Goal: Communication & Community: Answer question/provide support

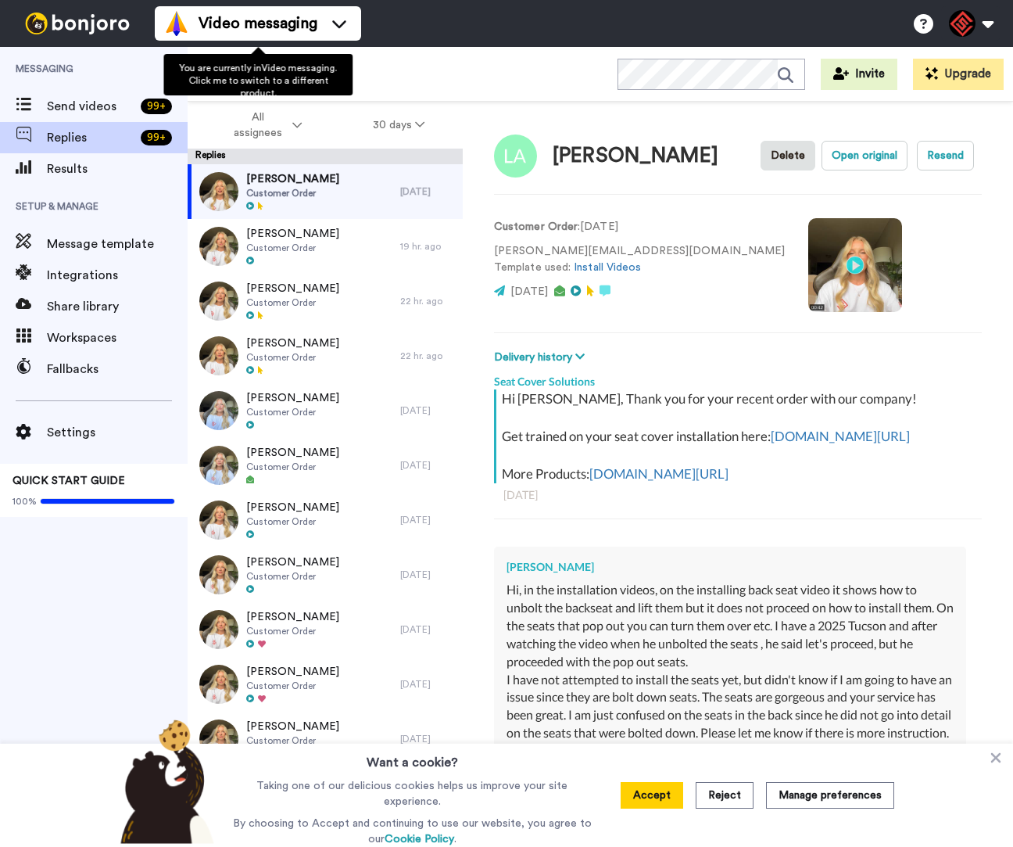
type textarea "x"
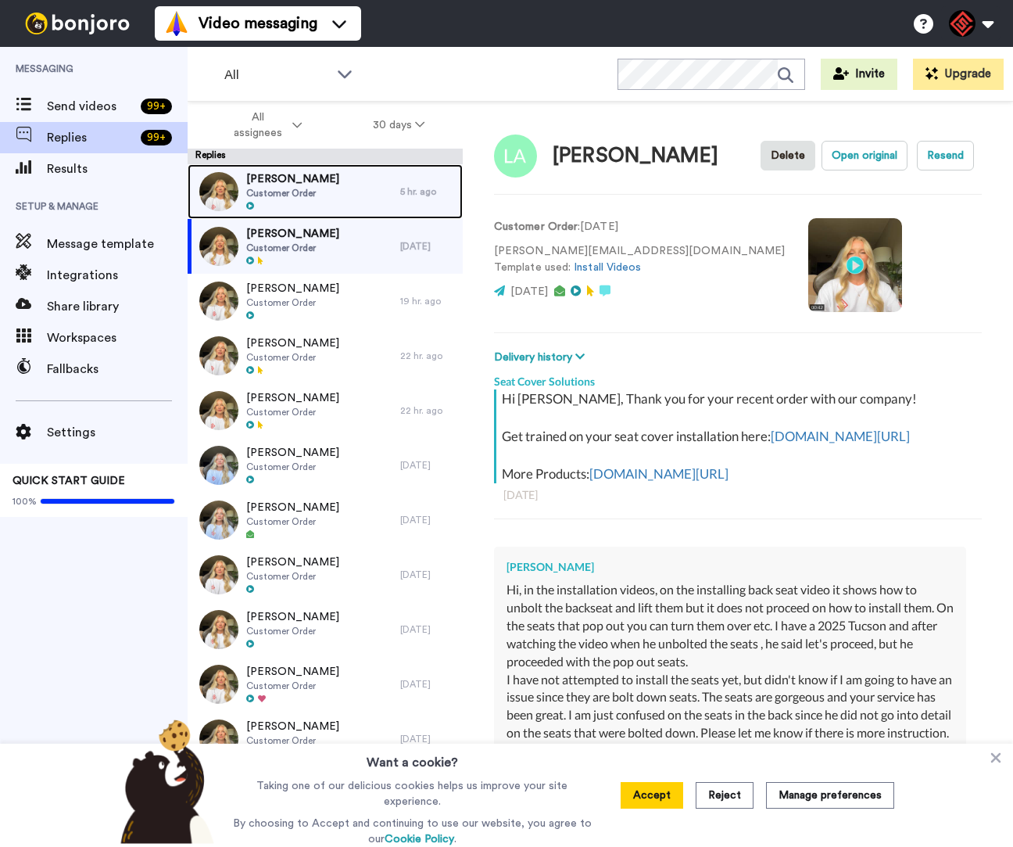
click at [317, 204] on div "LEE TURNER Customer Order" at bounding box center [294, 191] width 213 height 55
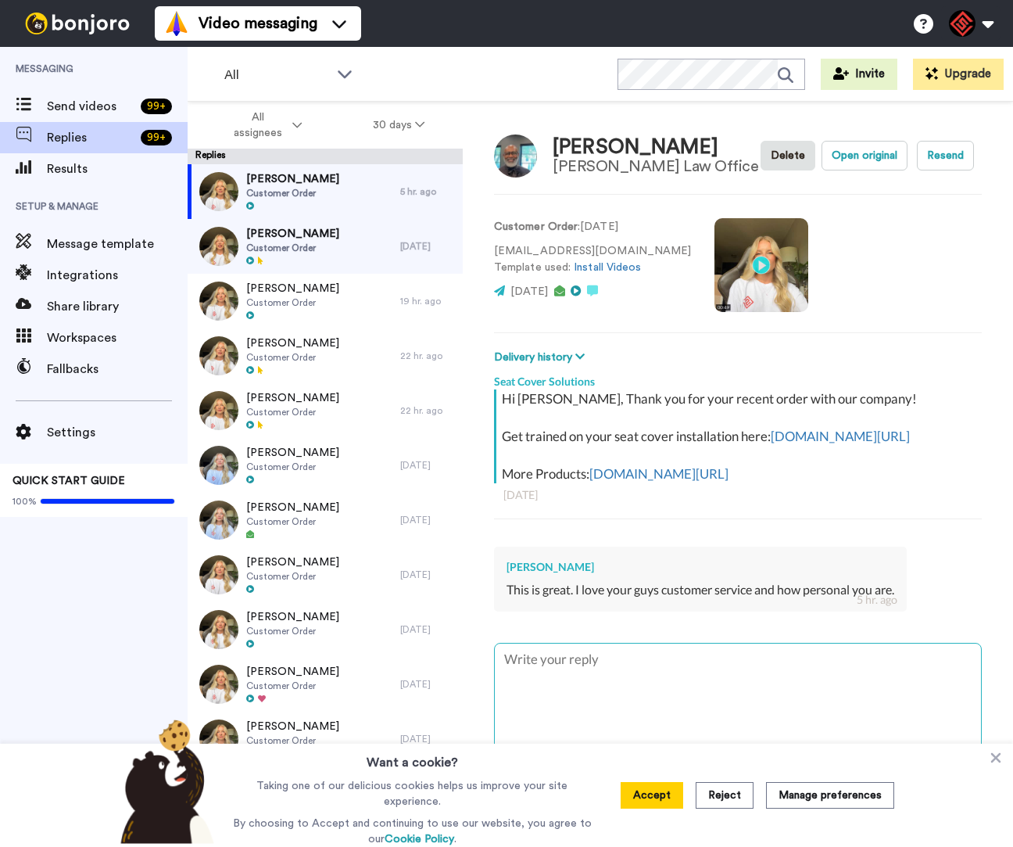
click at [784, 697] on textarea at bounding box center [738, 694] width 486 height 100
type textarea "x"
type textarea "H"
type textarea "x"
type textarea "He"
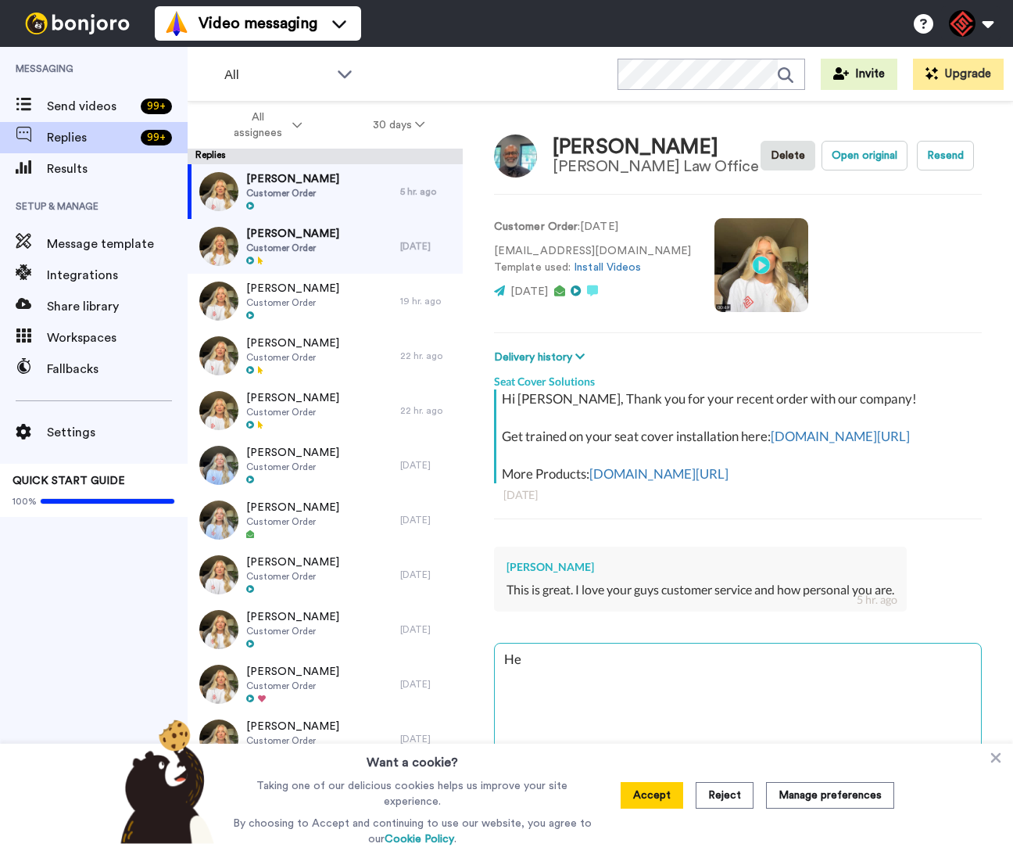
type textarea "x"
type textarea "Hey"
type textarea "x"
type textarea "Hey"
type textarea "x"
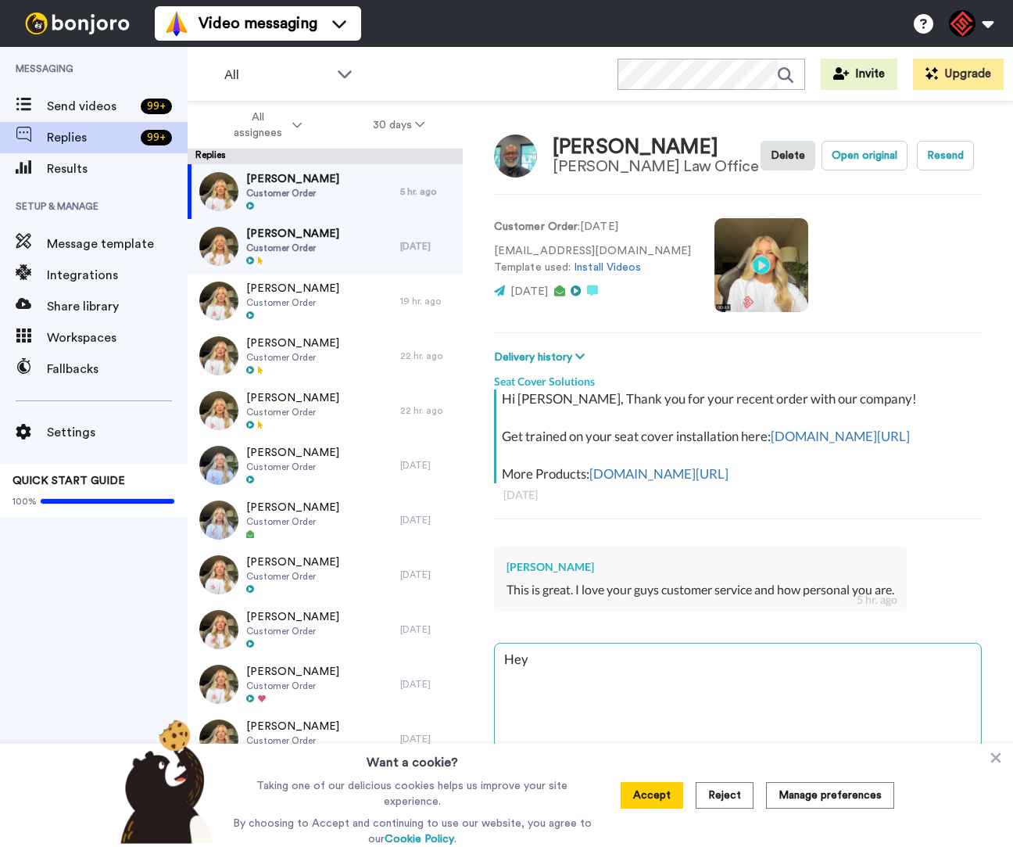
type textarea "Hey L"
type textarea "x"
type textarea "Hey Le"
type textarea "x"
type textarea "Hey Lee"
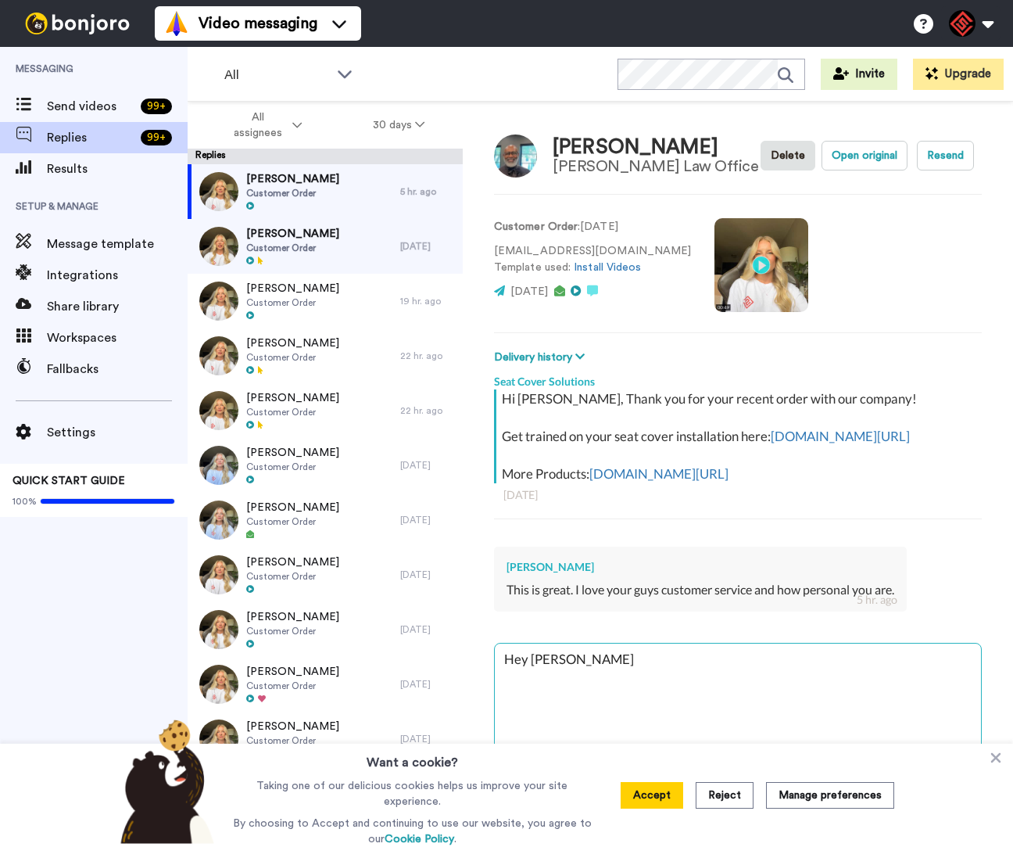
type textarea "x"
type textarea "Hey Lee,"
type textarea "x"
type textarea "Hey Lee,"
type textarea "x"
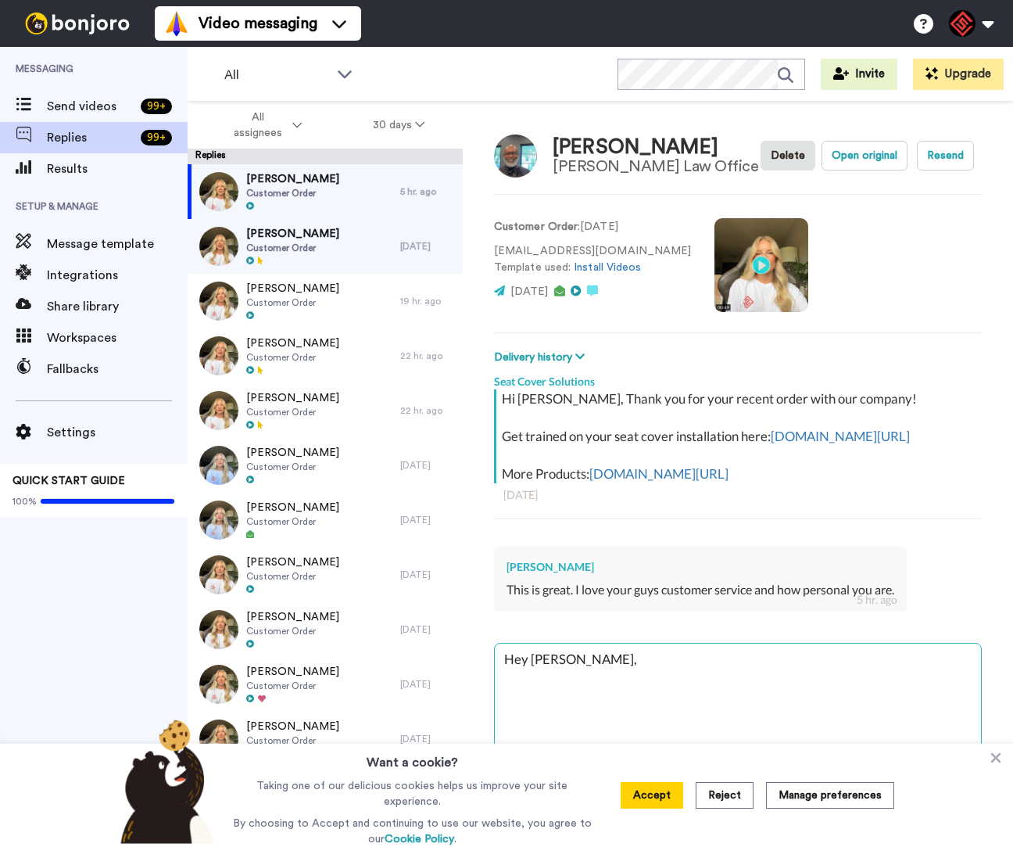
type textarea "Hey Lee,"
type textarea "x"
type textarea "Hey Lee, W"
type textarea "x"
type textarea "Hey Lee, We"
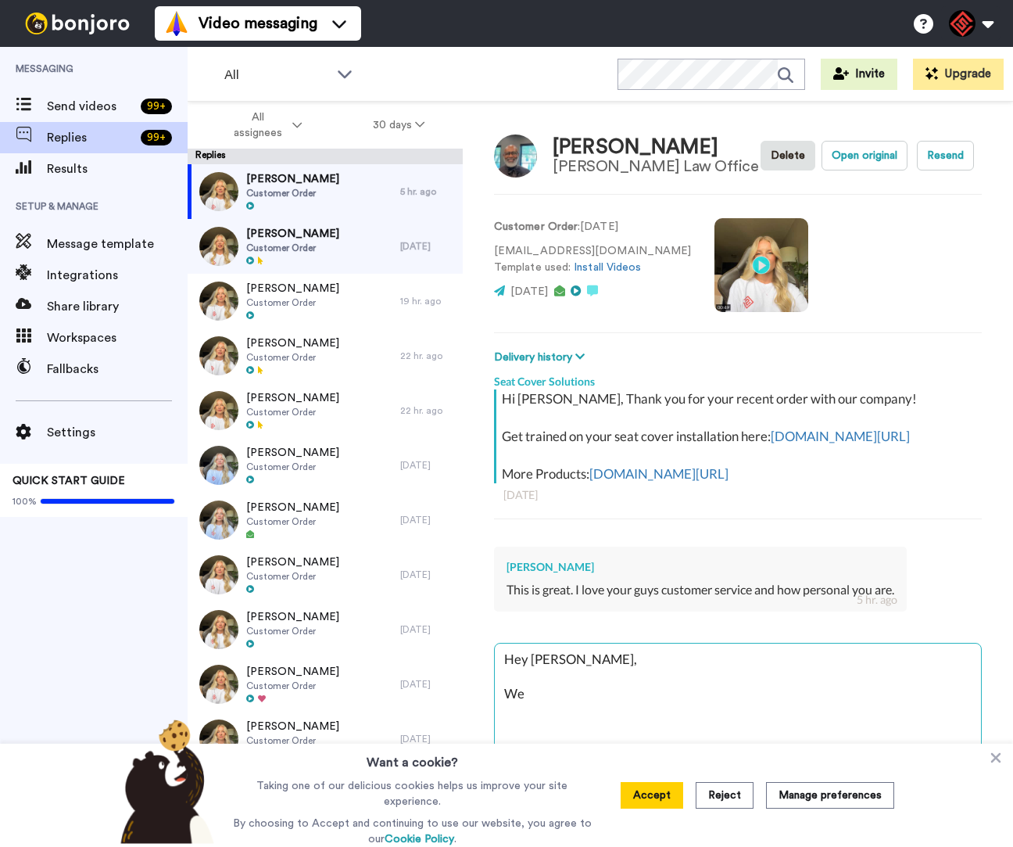
type textarea "x"
type textarea "Hey Lee, We"
type textarea "x"
type textarea "Hey Lee, We a"
type textarea "x"
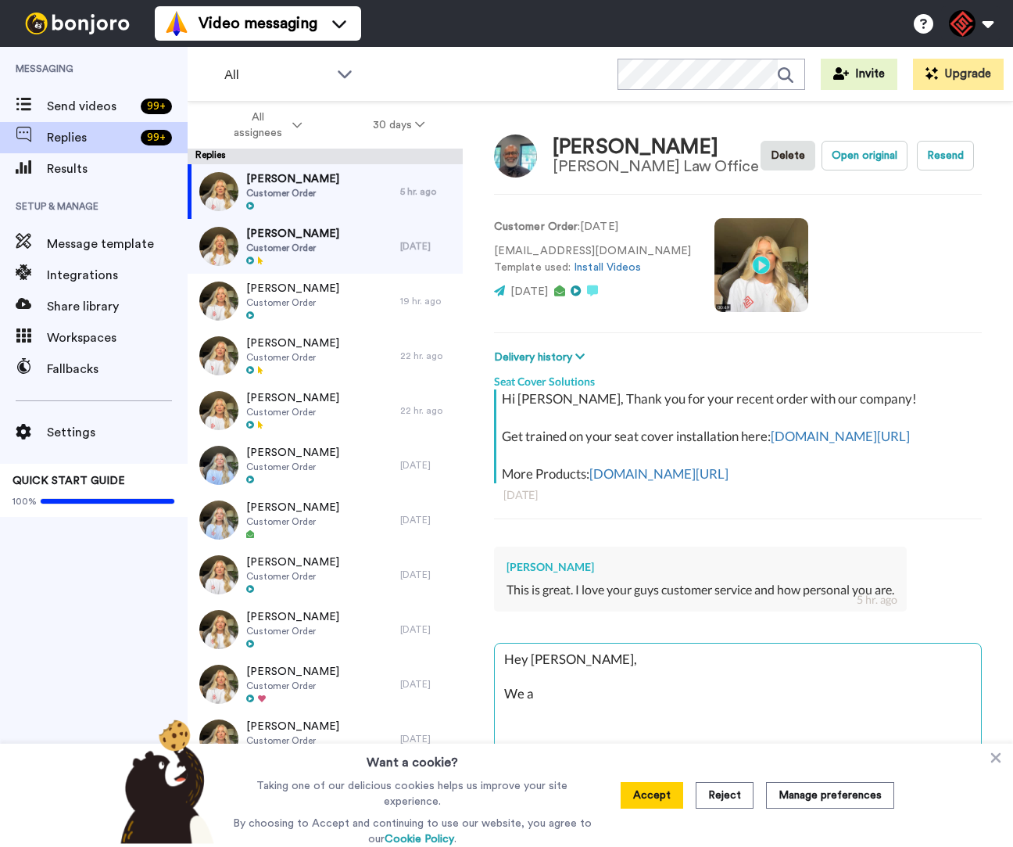
type textarea "Hey Lee, We ar"
type textarea "x"
type textarea "Hey Lee, We are"
type textarea "x"
type textarea "Hey Lee, We are"
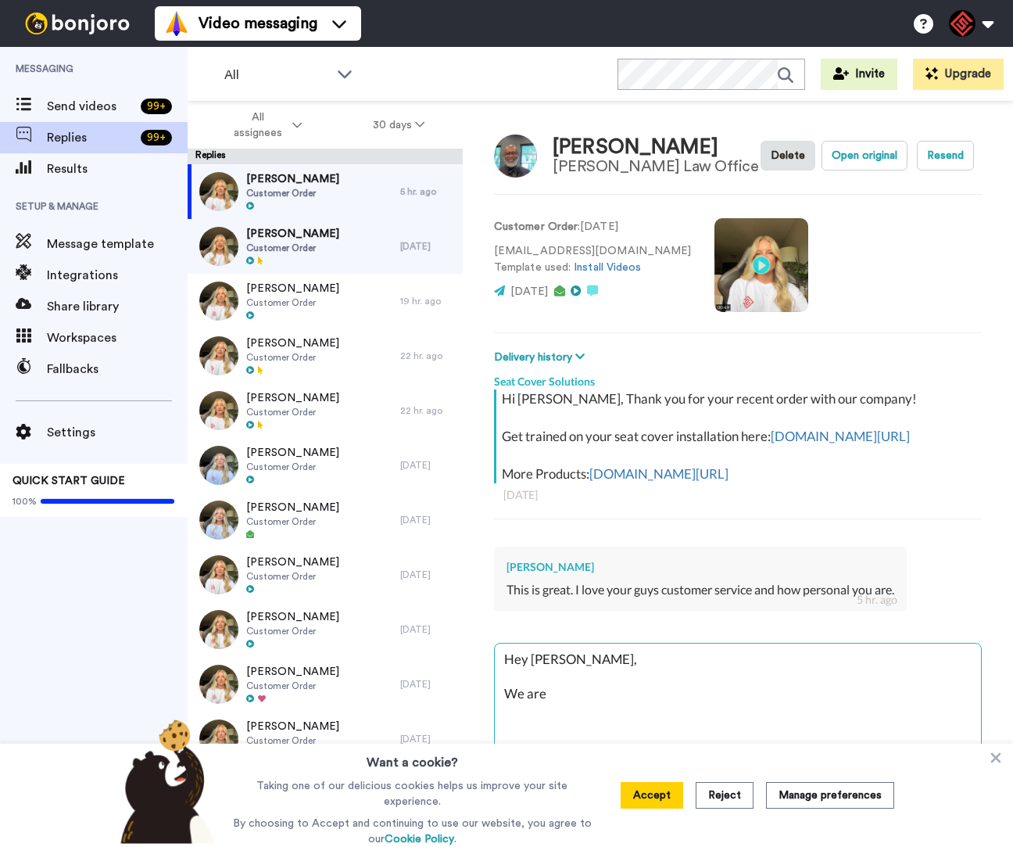
type textarea "x"
type textarea "Hey Lee, We are h"
type textarea "x"
type textarea "Hey Lee, We are ha"
type textarea "x"
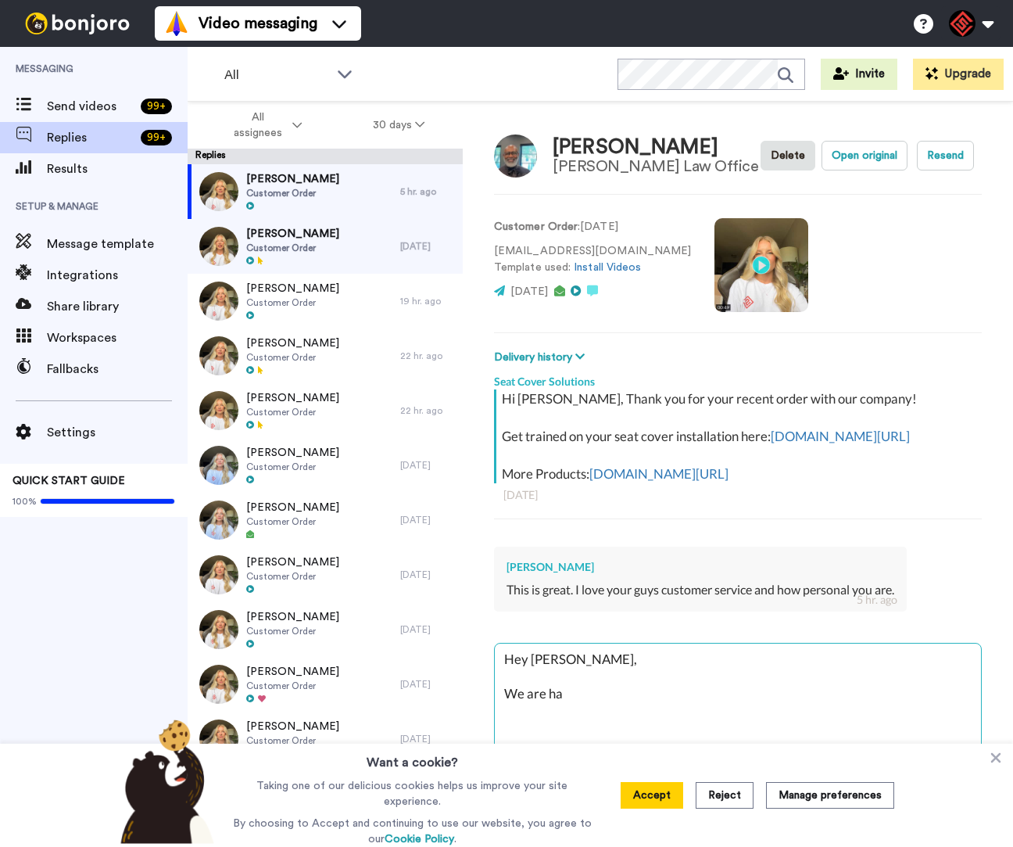
type textarea "Hey Lee, We are hap"
type textarea "x"
type textarea "Hey Lee, We are happ"
type textarea "x"
type textarea "Hey Lee, We are happy"
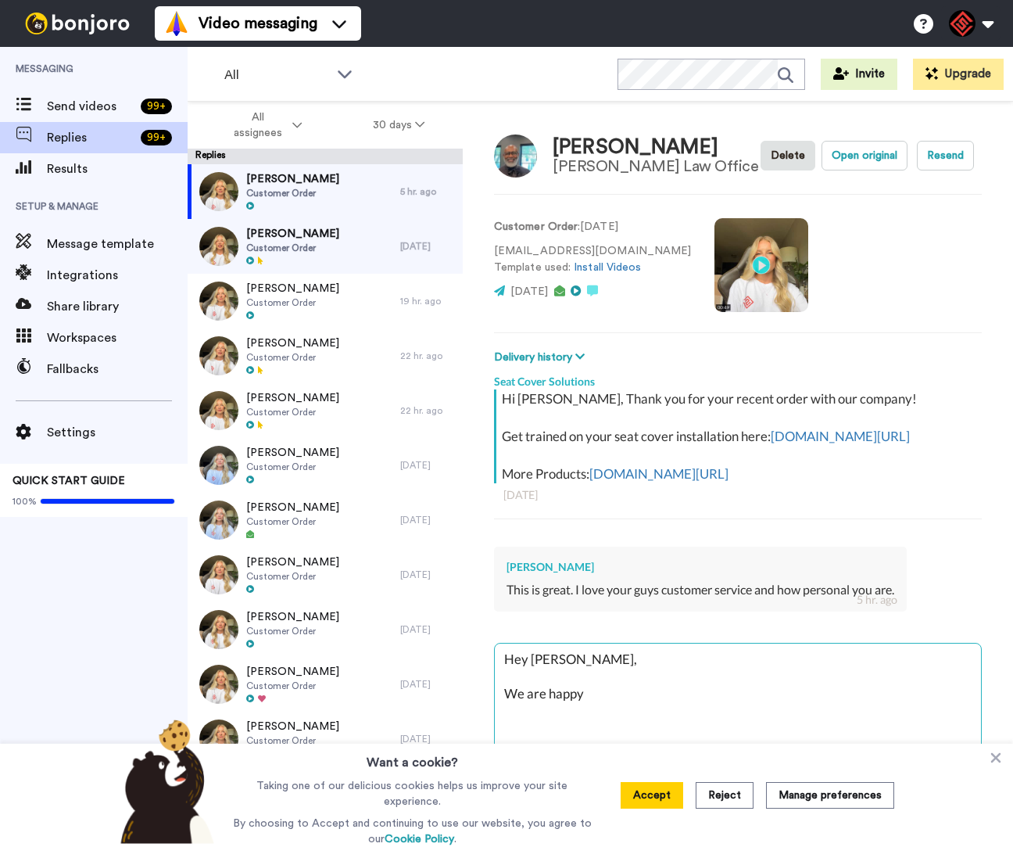
type textarea "x"
type textarea "Hey Lee, We are happy"
type textarea "x"
type textarea "Hey Lee, We are happy t"
type textarea "x"
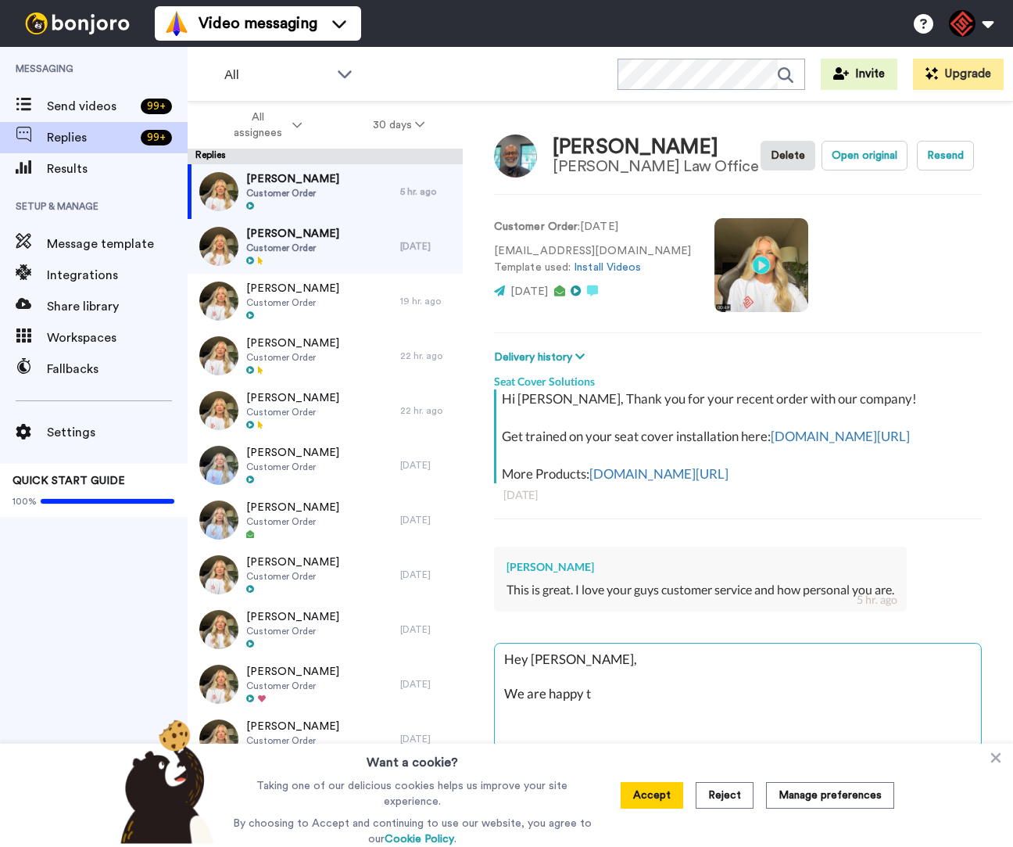
type textarea "Hey Lee, We are happy th"
type textarea "x"
type textarea "Hey Lee, We are happy tha"
type textarea "x"
type textarea "Hey Lee, We are happy that"
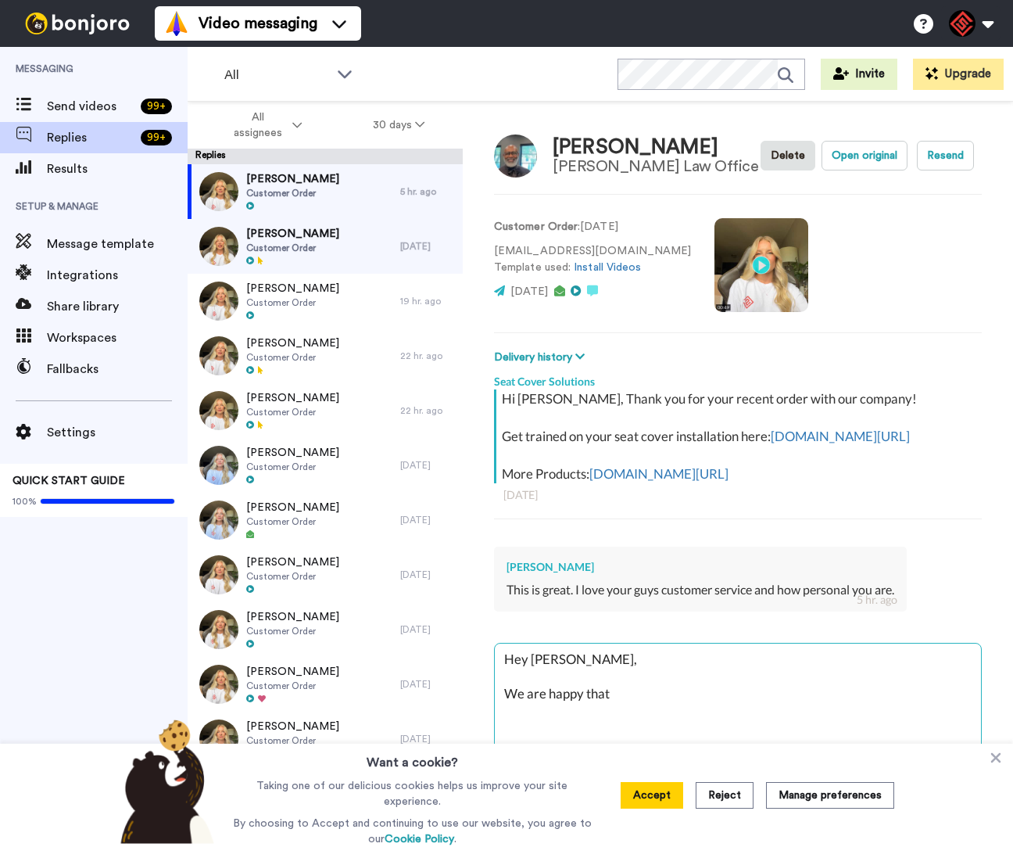
type textarea "x"
type textarea "Hey Lee, We are happy that"
type textarea "x"
type textarea "Hey Lee, We are happy that y"
type textarea "x"
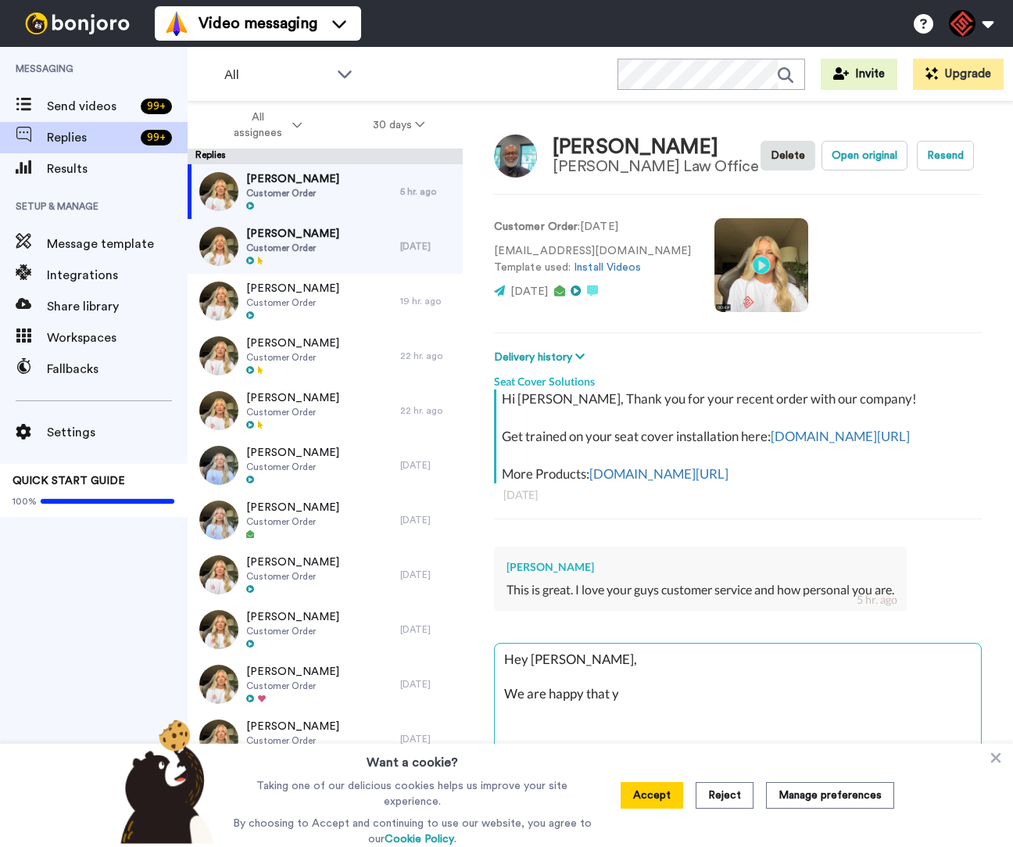
type textarea "Hey Lee, We are happy that yo"
type textarea "x"
type textarea "Hey Lee, We are happy that you"
type textarea "x"
type textarea "Hey Lee, We are happy that you"
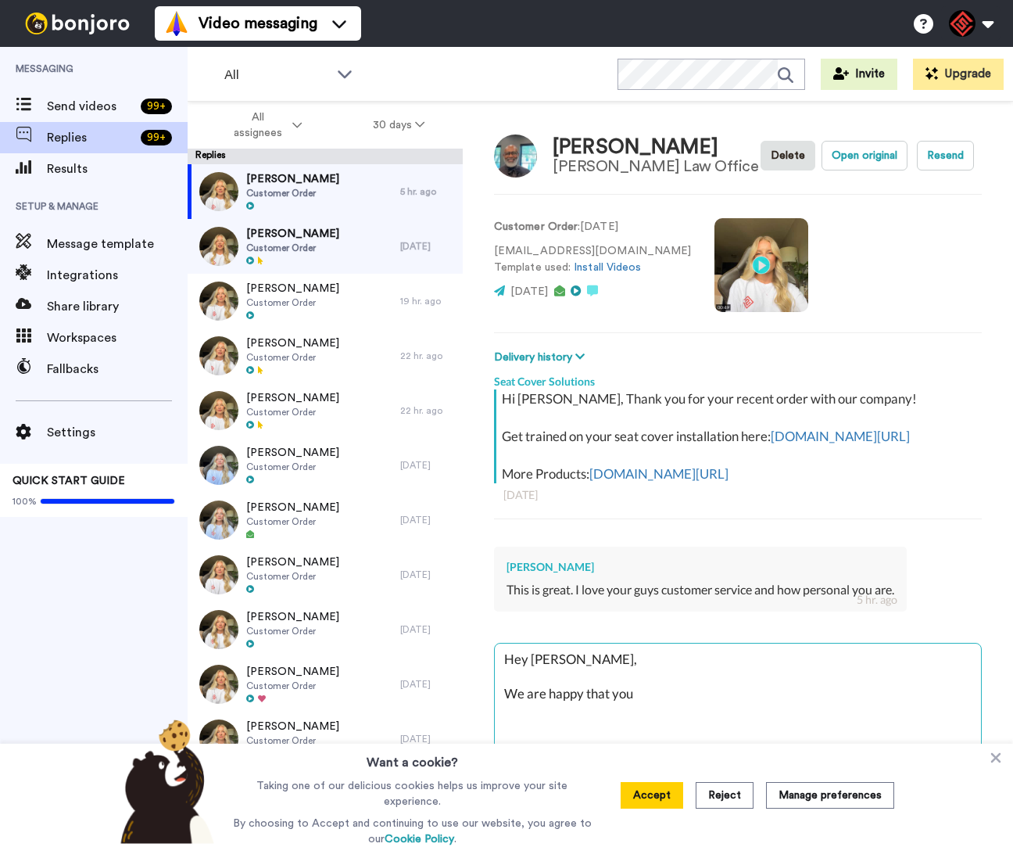
type textarea "x"
type textarea "Hey Lee, We are happy that you a"
type textarea "x"
type textarea "Hey Lee, We are happy that you ar"
type textarea "x"
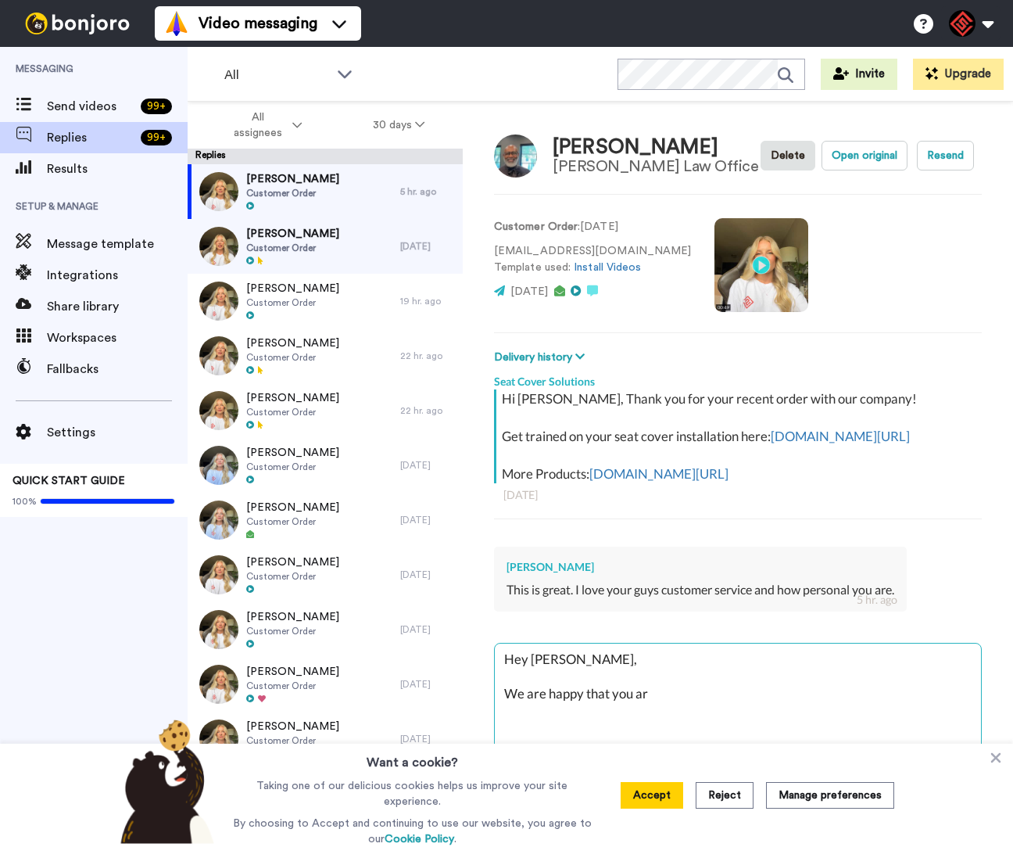
type textarea "Hey Lee, We are happy that you are"
type textarea "x"
type textarea "Hey Lee, We are happy that you are"
type textarea "x"
type textarea "Hey Lee, We are happy that you are h"
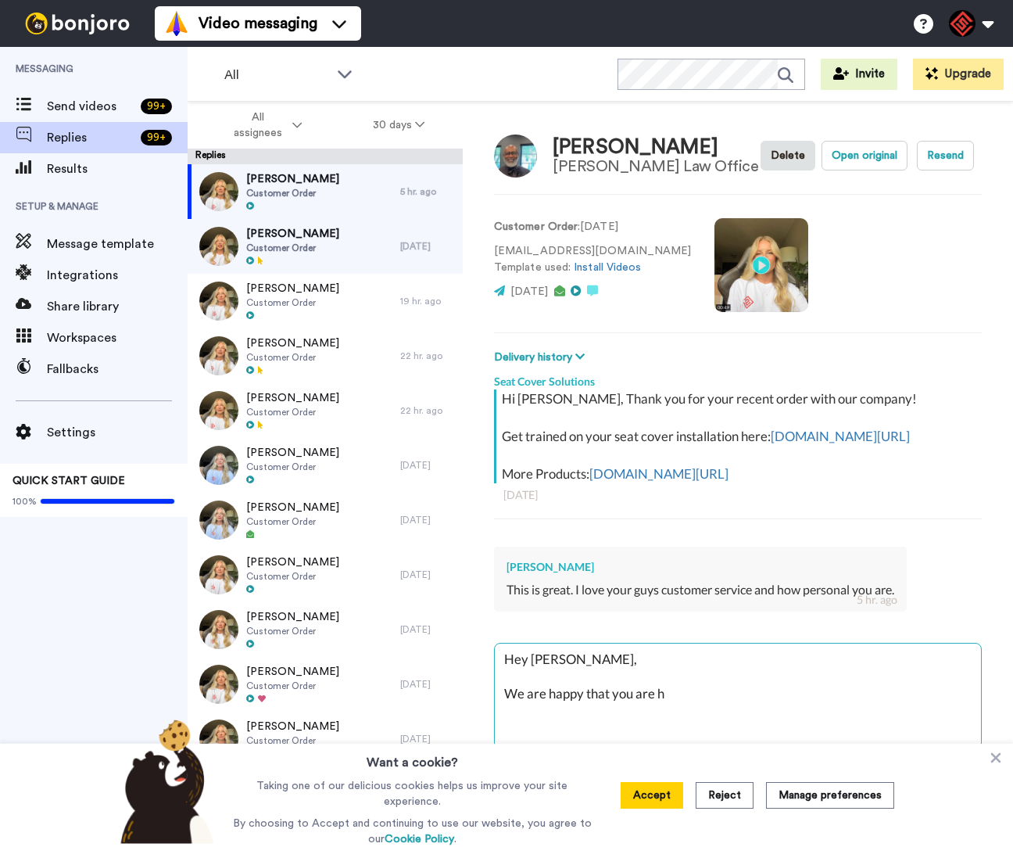
type textarea "x"
type textarea "Hey Lee, We are happy that you are ha"
type textarea "x"
type textarea "Hey Lee, We are happy that you are hav"
type textarea "x"
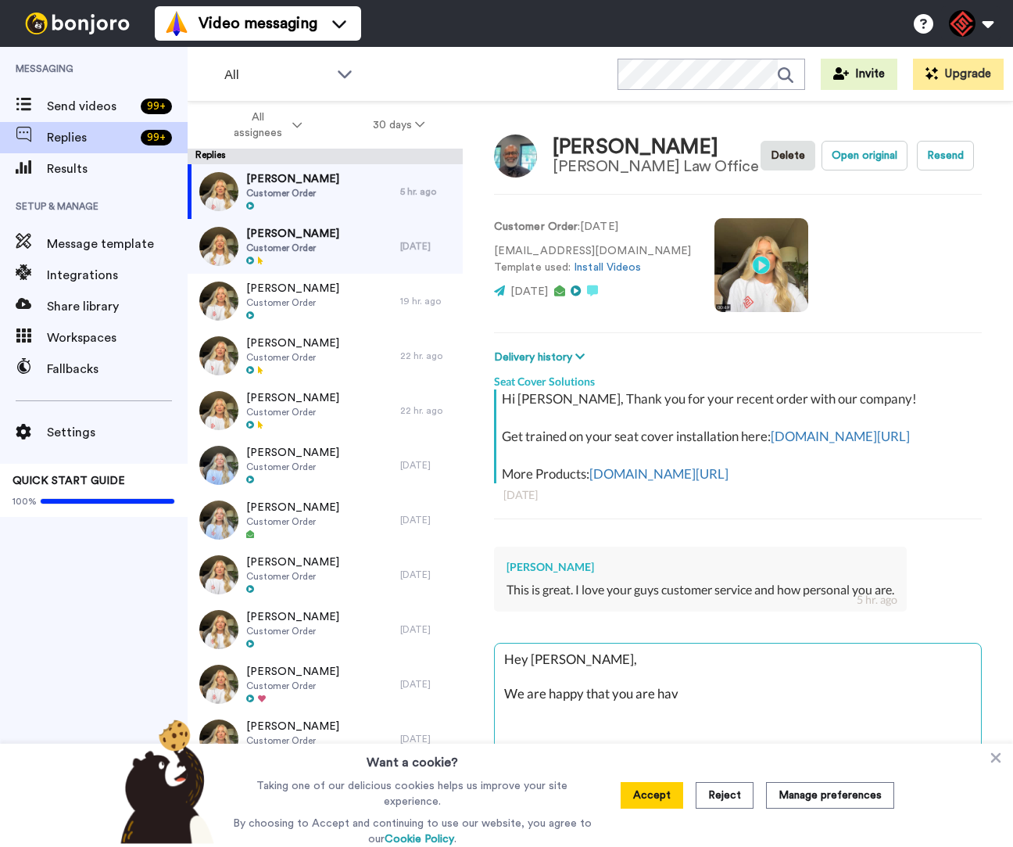
type textarea "Hey Lee, We are happy that you are havi"
type textarea "x"
type textarea "Hey Lee, We are happy that you are havin"
type textarea "x"
type textarea "Hey Lee, We are happy that you are having"
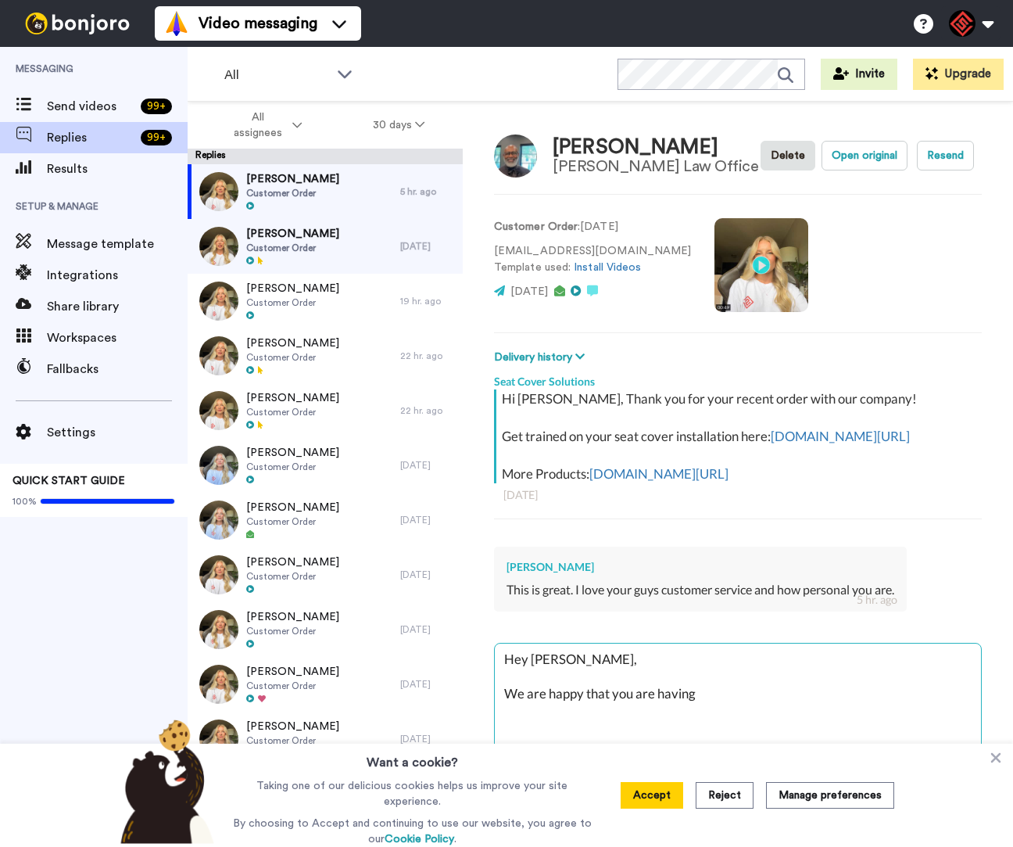
type textarea "x"
type textarea "Hey Lee, We are happy that you are having"
type textarea "x"
type textarea "Hey Lee, We are happy that you are having a"
type textarea "x"
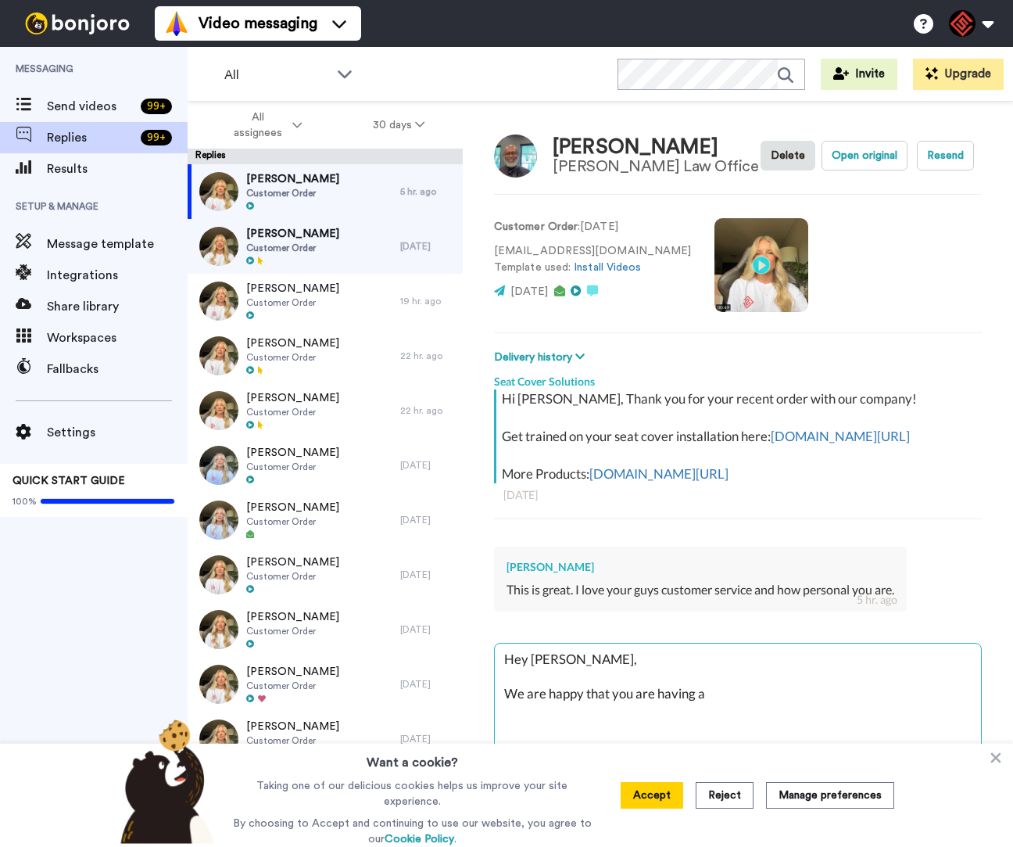
type textarea "Hey Lee, We are happy that you are having a"
type textarea "x"
type textarea "Hey Lee, We are happy that you are having a g"
type textarea "x"
type textarea "Hey Lee, We are happy that you are having a gr"
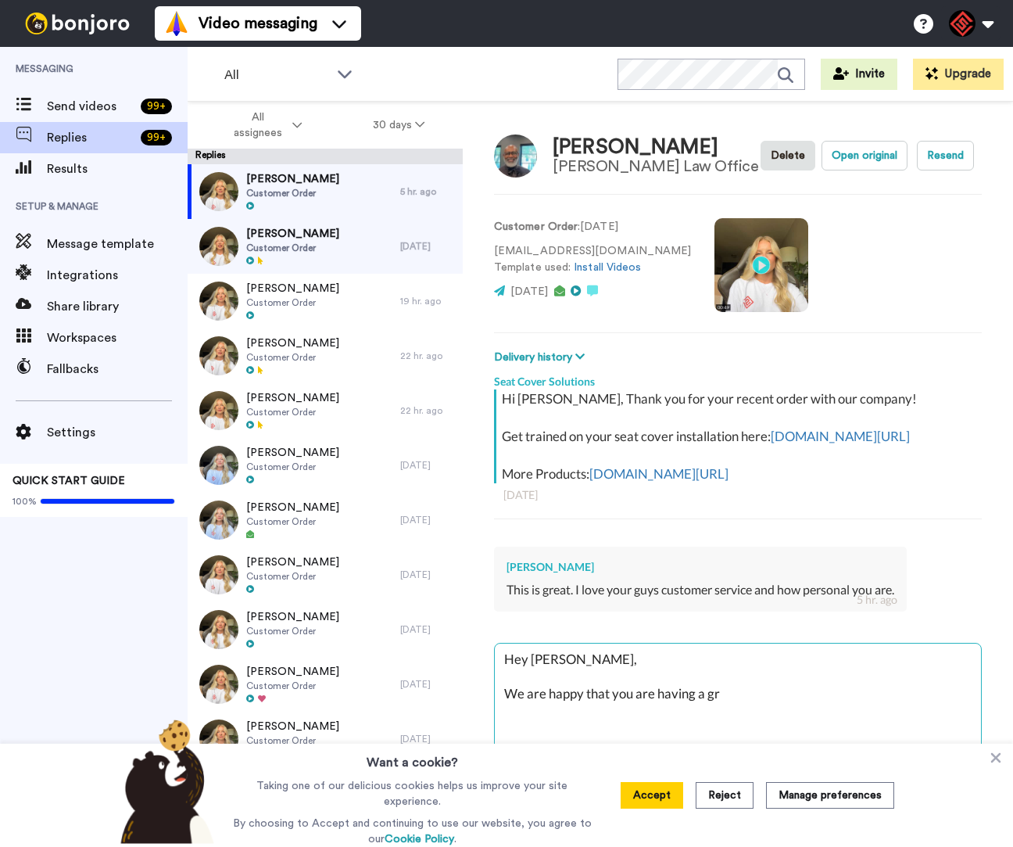
type textarea "x"
type textarea "Hey Lee, We are happy that you are having a gre"
type textarea "x"
type textarea "Hey Lee, We are happy that you are having a grea"
type textarea "x"
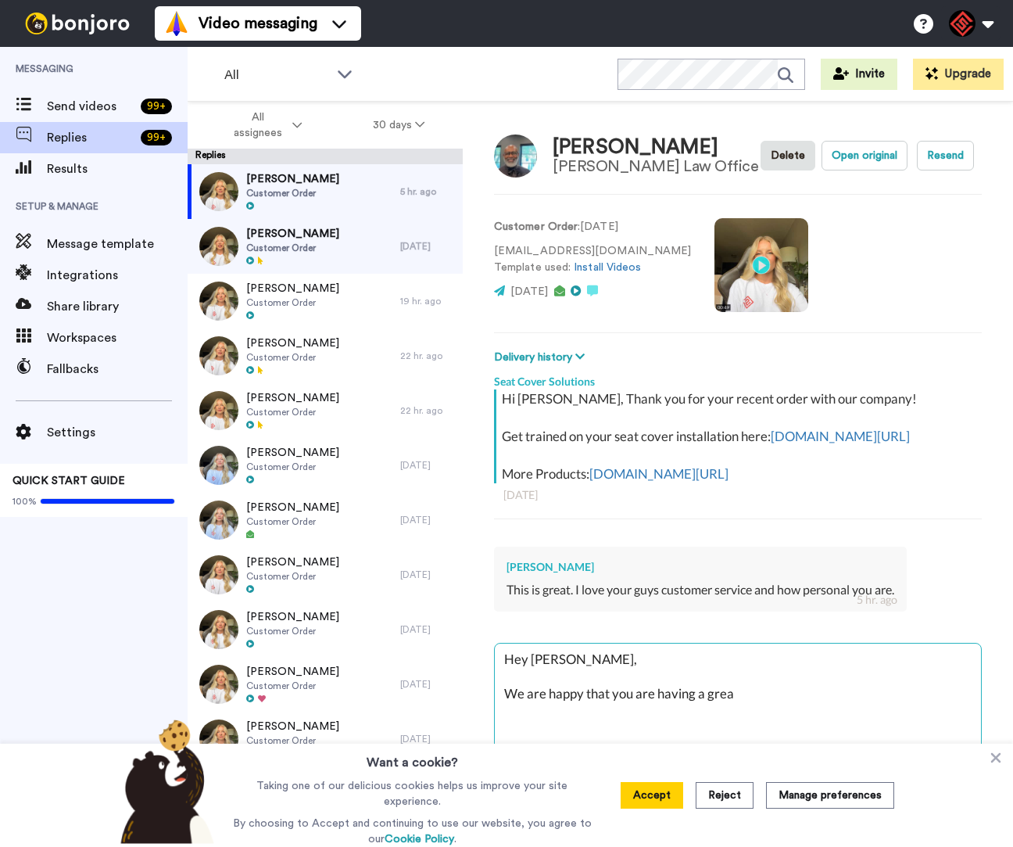
type textarea "Hey Lee, We are happy that you are having a great"
type textarea "x"
type textarea "Hey Lee, We are happy that you are having a great"
type textarea "x"
type textarea "Hey Lee, We are happy that you are having a great e"
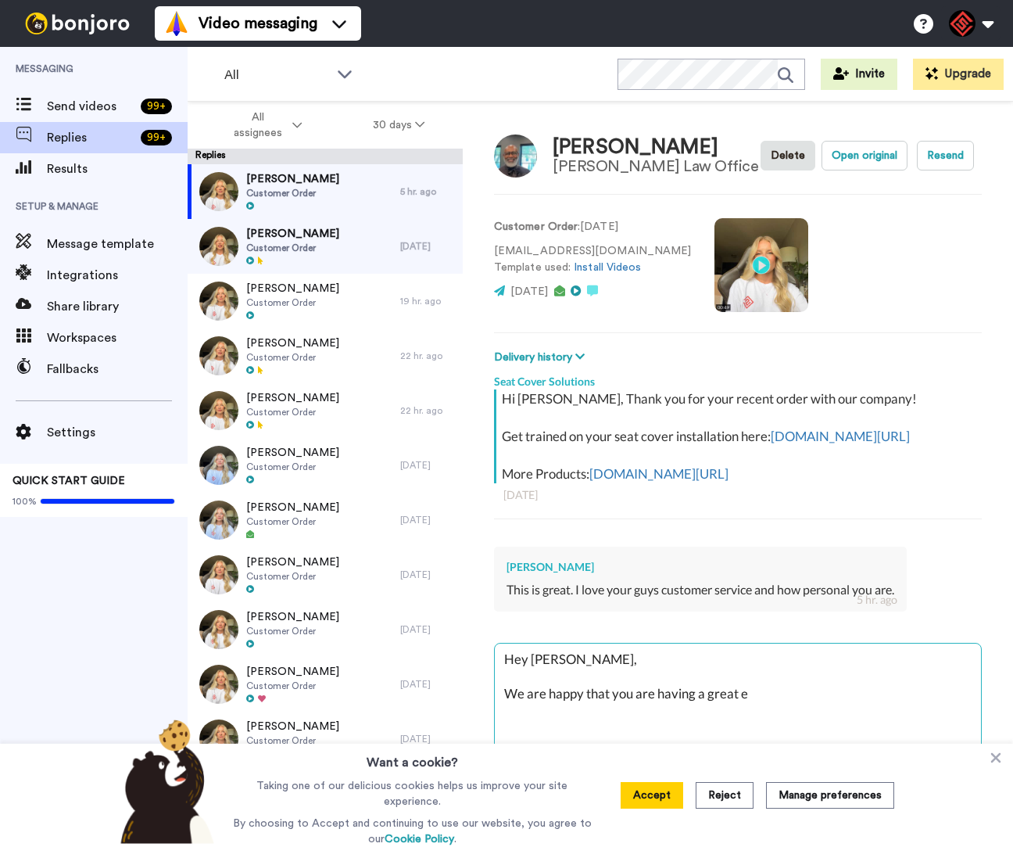
type textarea "x"
type textarea "Hey Lee, We are happy that you are having a great ex"
type textarea "x"
type textarea "Hey Lee, We are happy that you are having a great exp"
type textarea "x"
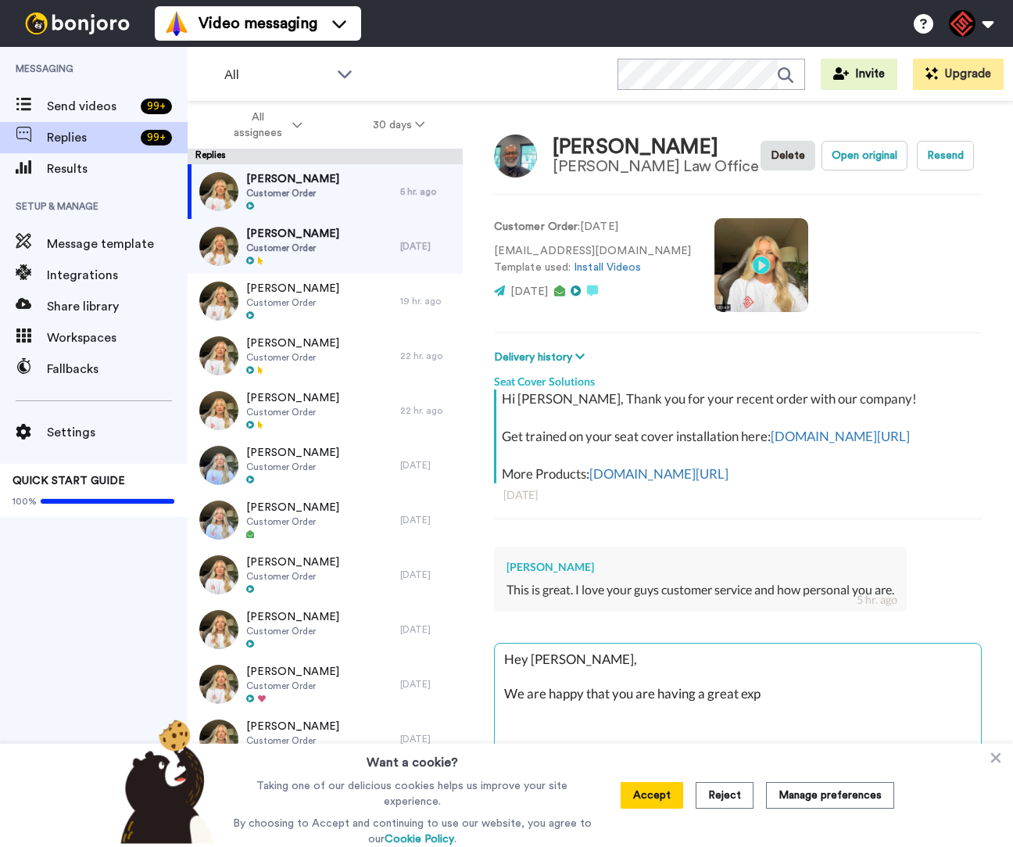
type textarea "Hey Lee, We are happy that you are having a great expi"
type textarea "x"
type textarea "Hey Lee, We are happy that you are having a great expie"
type textarea "x"
type textarea "Hey Lee, We are happy that you are having a great expier"
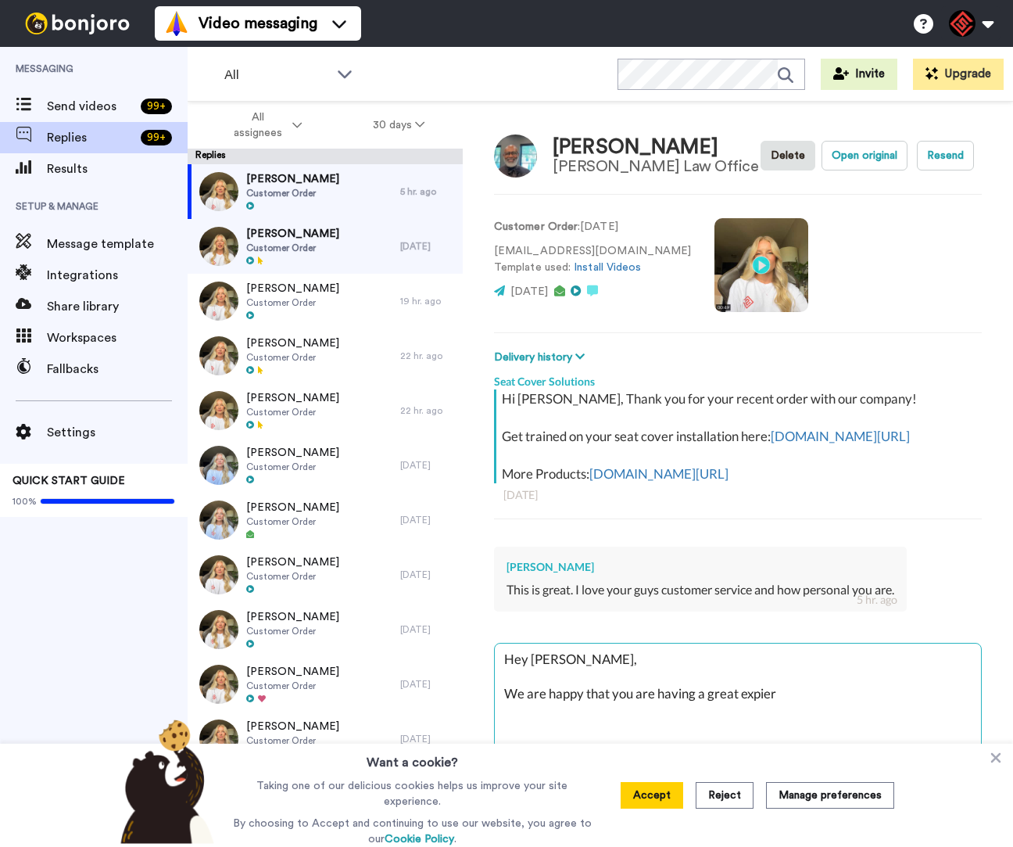
type textarea "x"
type textarea "Hey Lee, We are happy that you are having a great expiern"
type textarea "x"
type textarea "Hey Lee, We are happy that you are having a great expiernc"
type textarea "x"
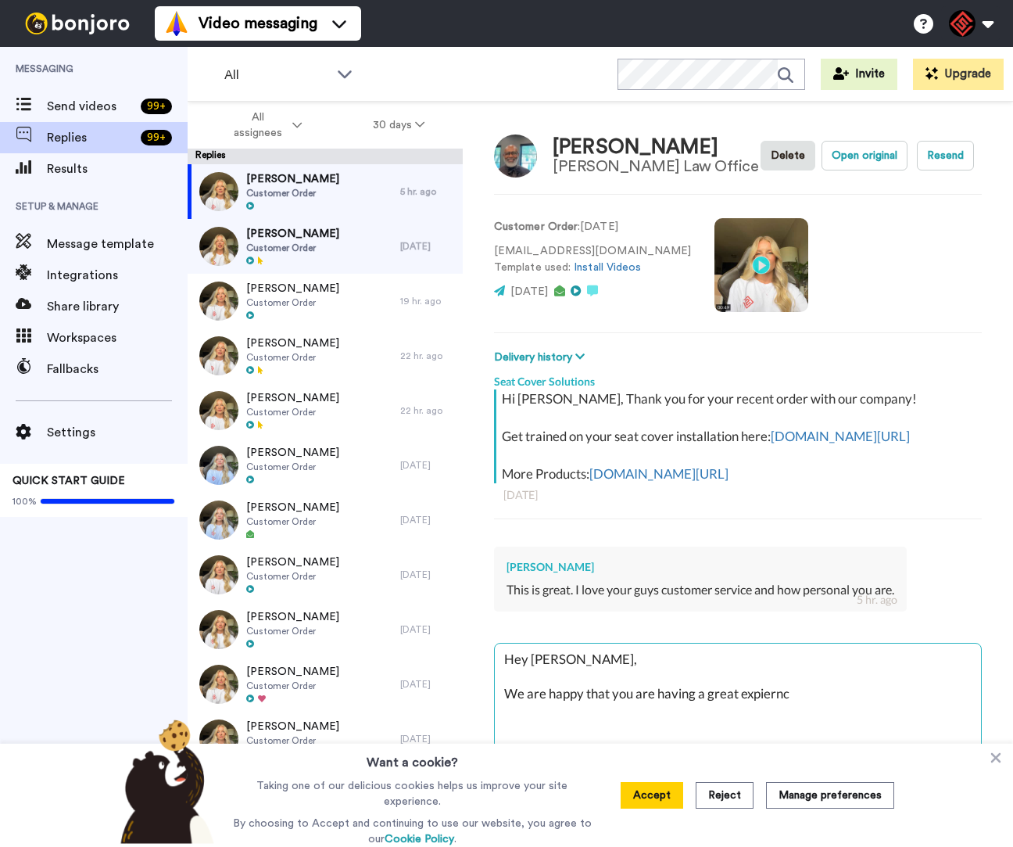
type textarea "Hey Lee, We are happy that you are having a great expiernce"
type textarea "x"
type textarea "Hey Lee, We are happy that you are having a great expiernce"
type textarea "x"
type textarea "Hey Lee, We are happy that you are having a great expiernce w"
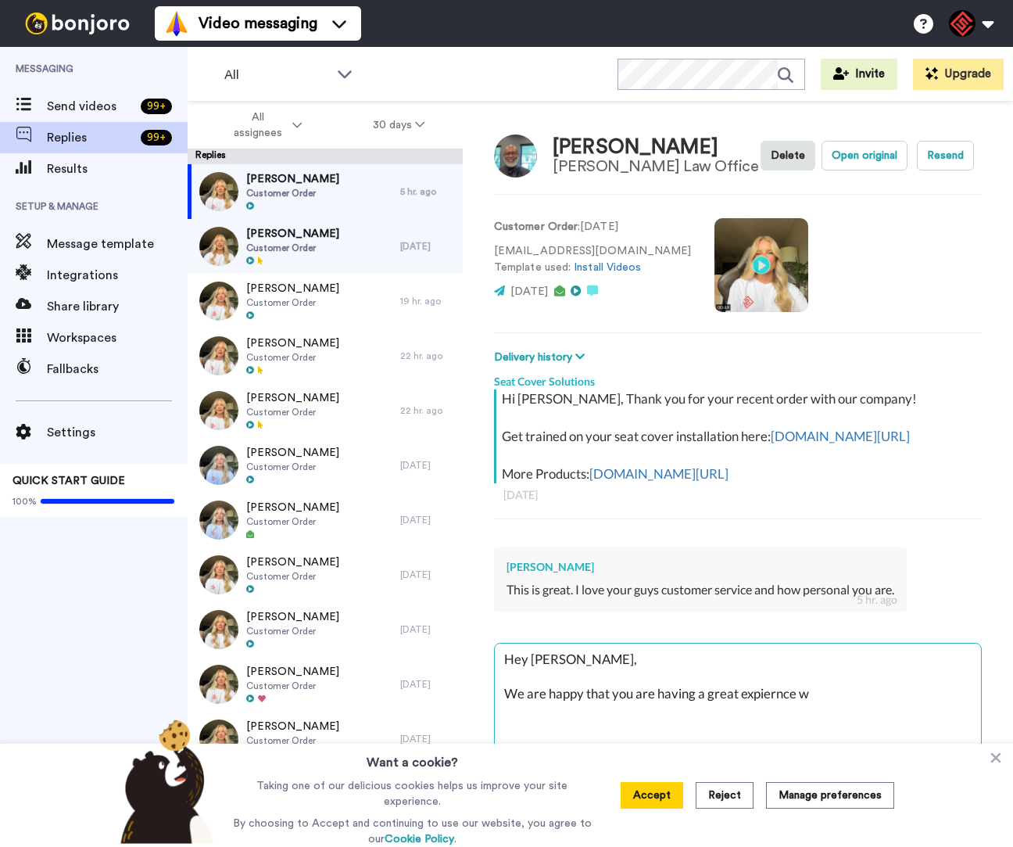
type textarea "x"
type textarea "Hey Lee, We are happy that you are having a great expiernce wi"
type textarea "x"
type textarea "Hey Lee, We are happy that you are having a great expiernce wit"
type textarea "x"
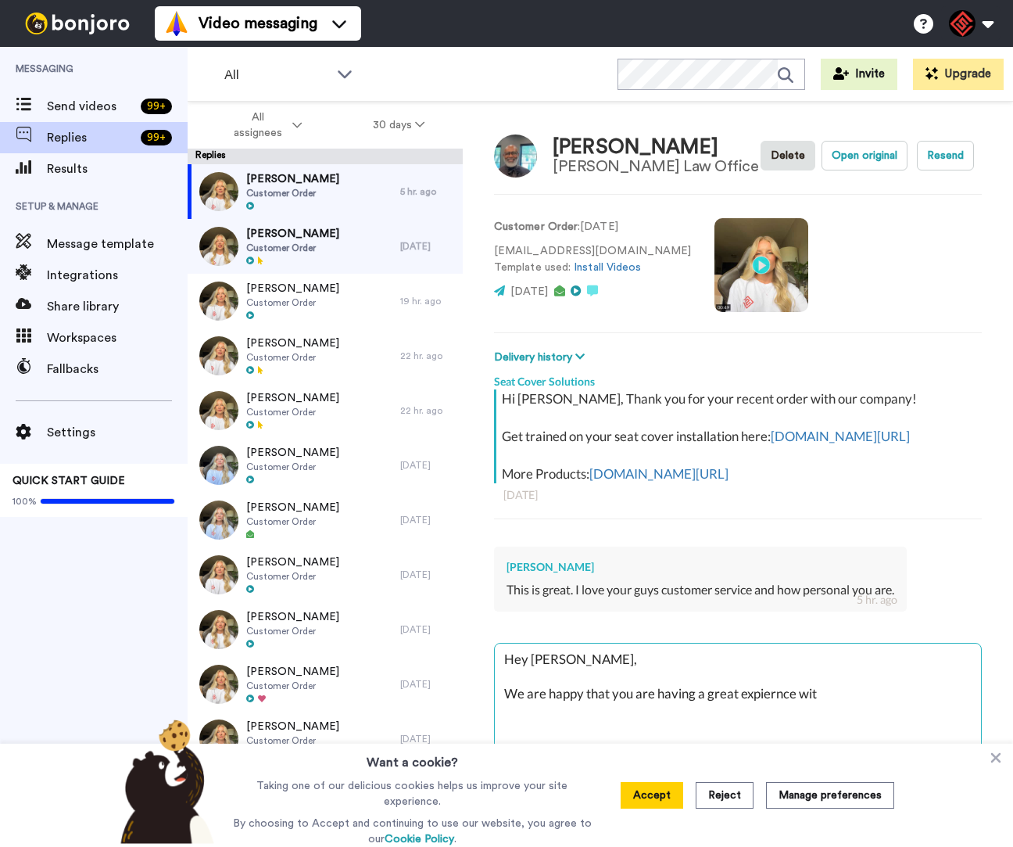
type textarea "Hey Lee, We are happy that you are having a great expiernce with"
type textarea "x"
type textarea "Hey Lee, We are happy that you are having a great expiernce with"
type textarea "x"
type textarea "Hey Lee, We are happy that you are having a great expiernce with u"
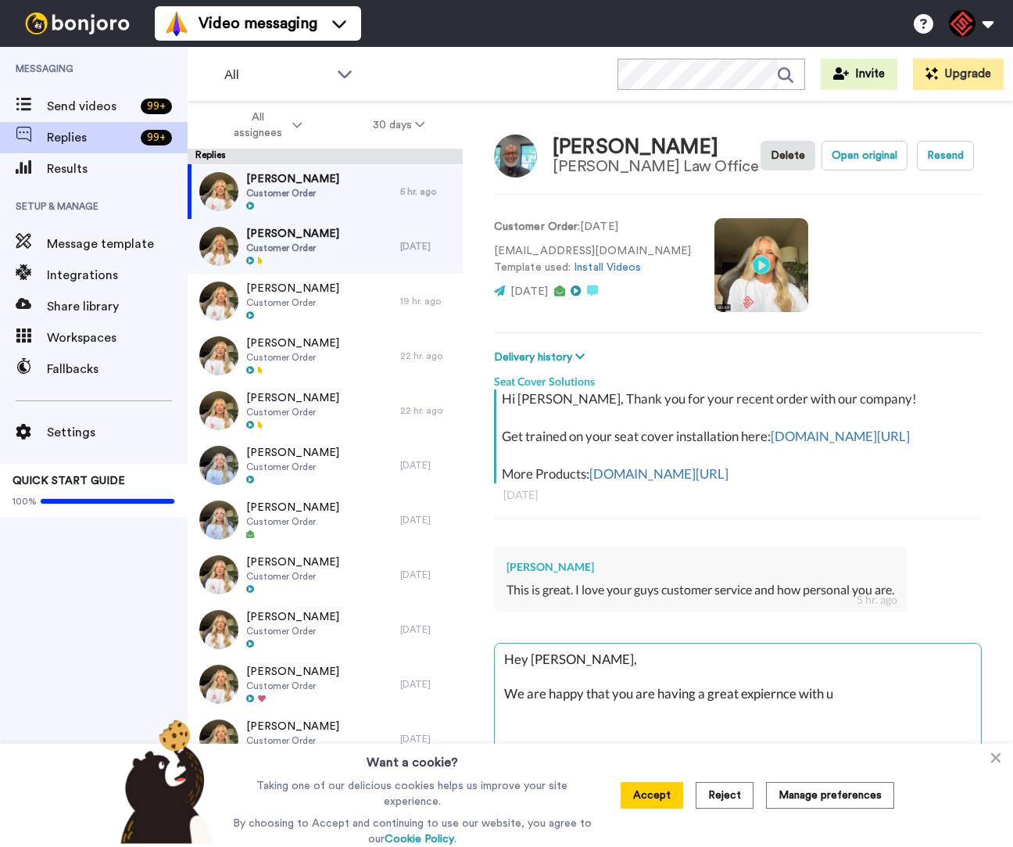
type textarea "x"
type textarea "Hey Lee, We are happy that you are having a great expiernce with us"
type textarea "x"
type textarea "Hey Lee, We are happy that you are having a great expiernce with us."
type textarea "x"
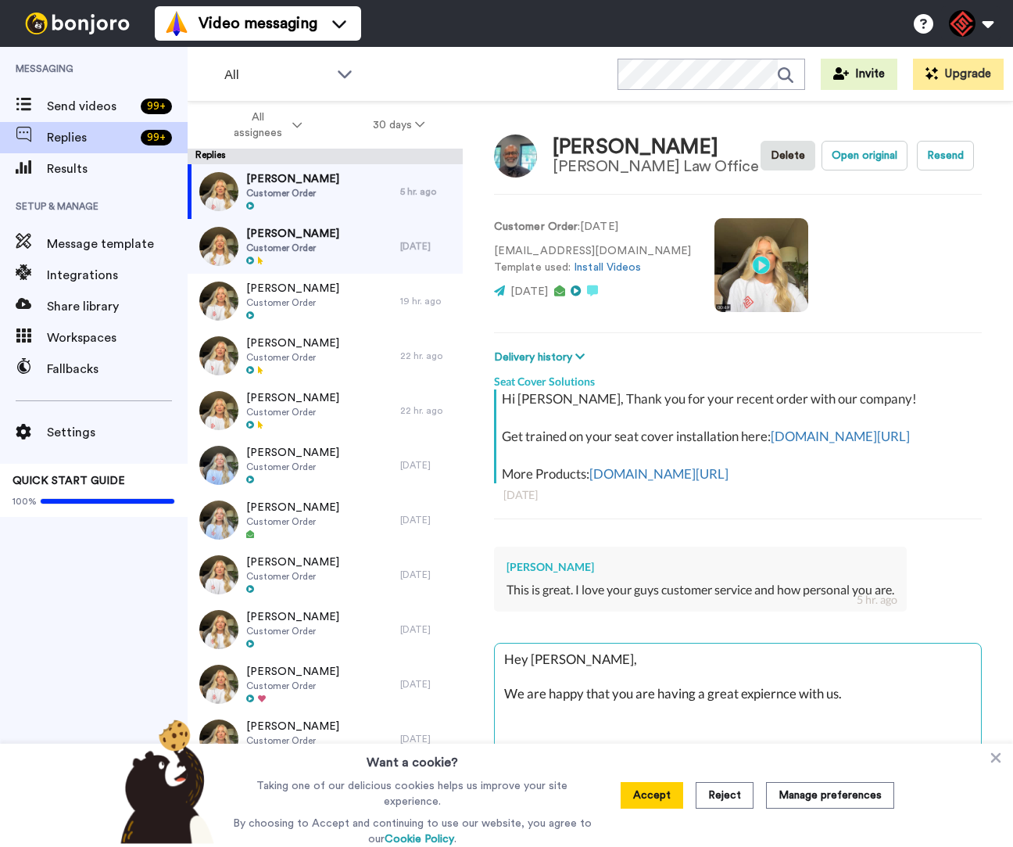
type textarea "Hey Lee, We are happy that you are having a great expiernce with us."
type textarea "x"
type textarea "Hey Lee, We are happy that you are having a great expiernce with us. I"
type textarea "x"
type textarea "Hey Lee, We are happy that you are having a great expiernce with us. If"
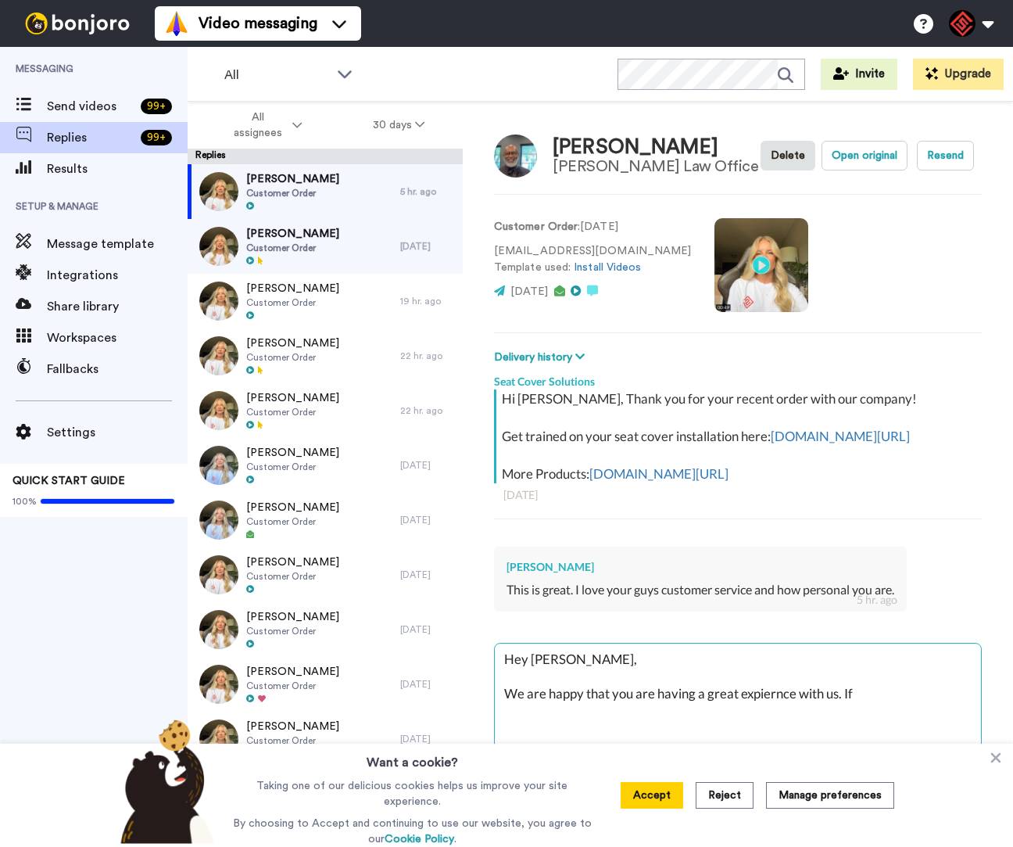
type textarea "x"
type textarea "Hey Lee, We are happy that you are having a great expiernce with us. If"
type textarea "x"
type textarea "Hey Lee, We are happy that you are having a great expiernce with us. If y"
type textarea "x"
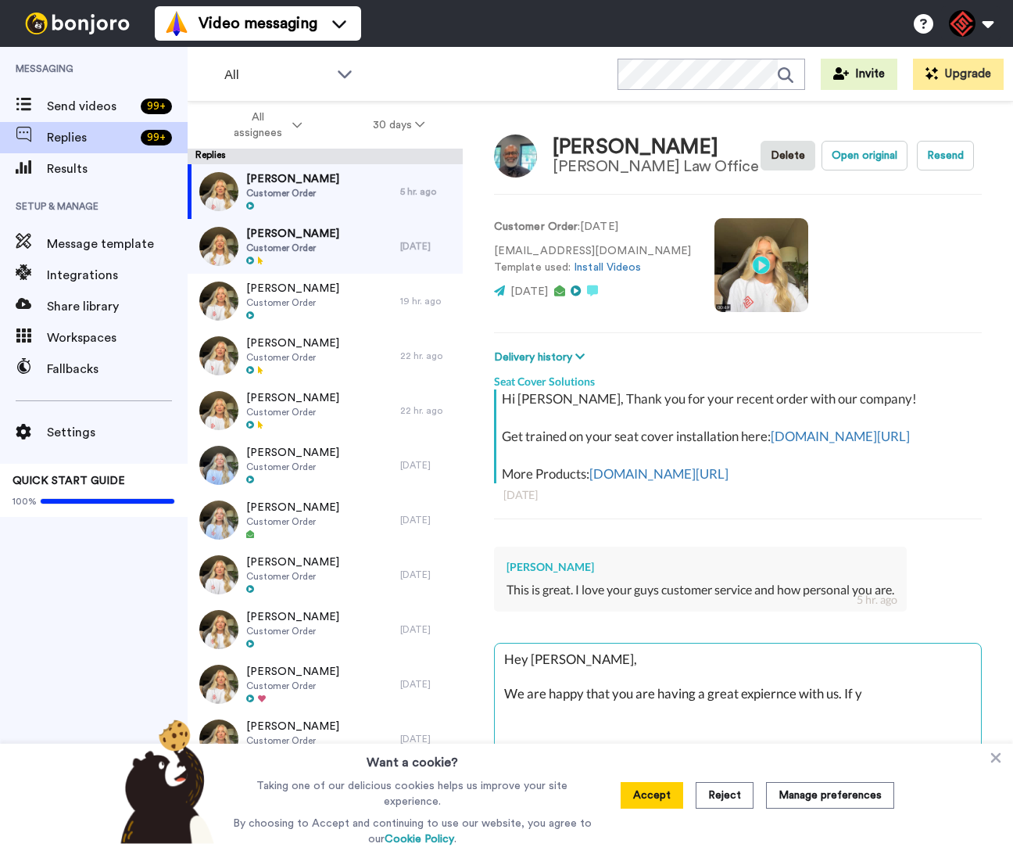
type textarea "Hey Lee, We are happy that you are having a great expiernce with us. If yo"
type textarea "x"
type textarea "Hey Lee, We are happy that you are having a great expiernce with us. If you"
type textarea "x"
type textarea "Hey Lee, We are happy that you are having a great expiernce with us. If you"
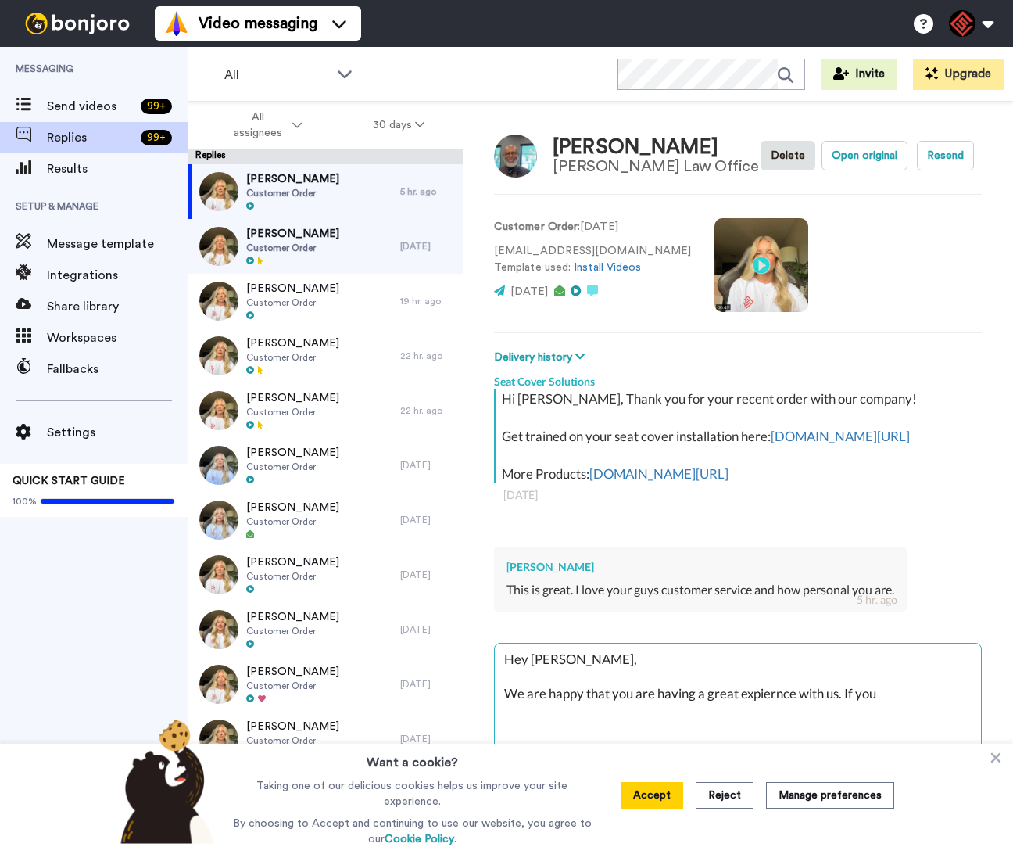
type textarea "x"
type textarea "Hey Lee, We are happy that you are having a great expiernce with us. If you h"
type textarea "x"
type textarea "Hey Lee, We are happy that you are having a great expiernce with us. If you ha"
type textarea "x"
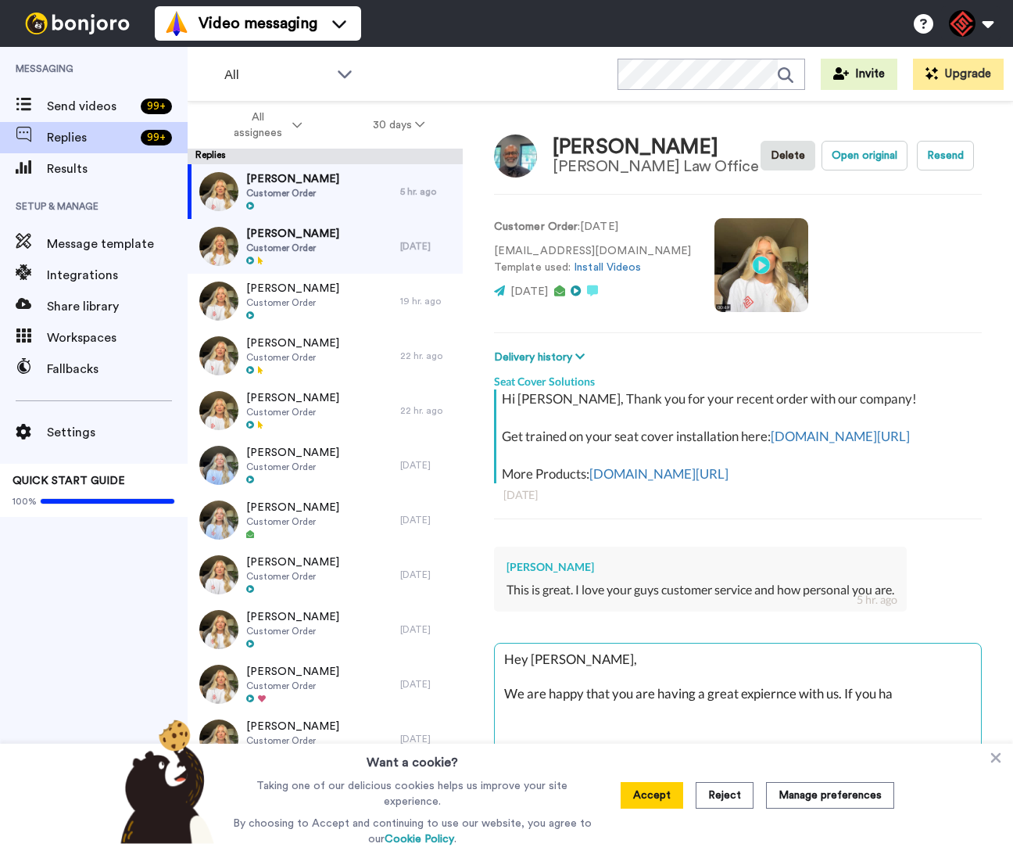
type textarea "Hey Lee, We are happy that you are having a great expiernce with us. If you hav"
type textarea "x"
type textarea "Hey Lee, We are happy that you are having a great expiernce with us. If you have"
type textarea "x"
type textarea "Hey Lee, We are happy that you are having a great expiernce with us. If you have"
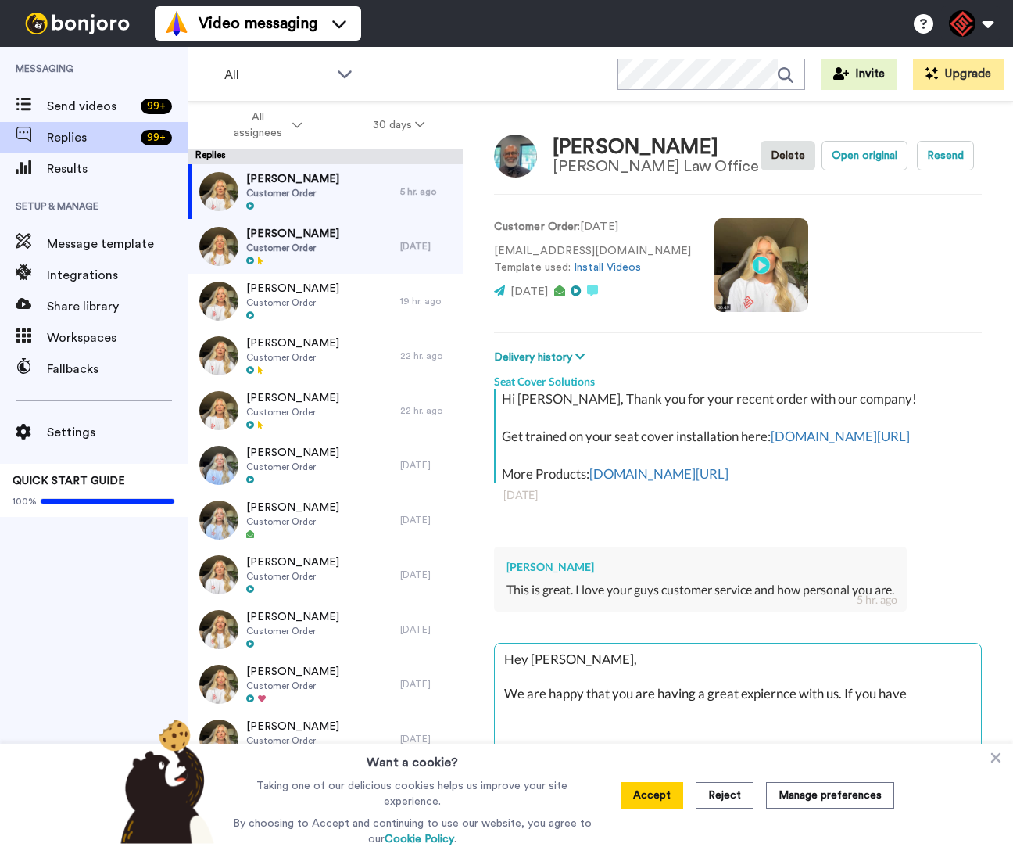
type textarea "x"
type textarea "Hey Lee, We are happy that you are having a great expiernce with us. If you hav…"
type textarea "x"
type textarea "Hey Lee, We are happy that you are having a great expiernce with us. If you hav…"
type textarea "x"
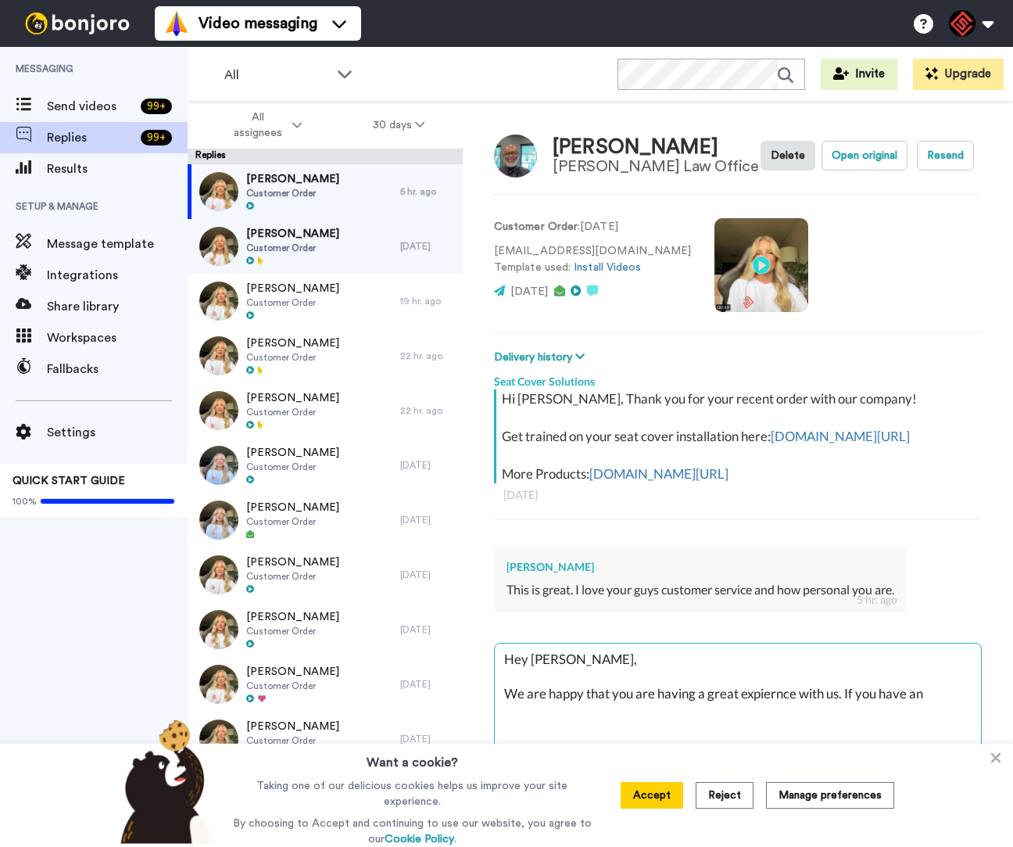
type textarea "Hey Lee, We are happy that you are having a great expiernce with us. If you hav…"
type textarea "x"
type textarea "Hey Lee, We are happy that you are having a great expiernce with us. If you hav…"
type textarea "x"
type textarea "Hey Lee, We are happy that you are having a great expiernce with us. If you hav…"
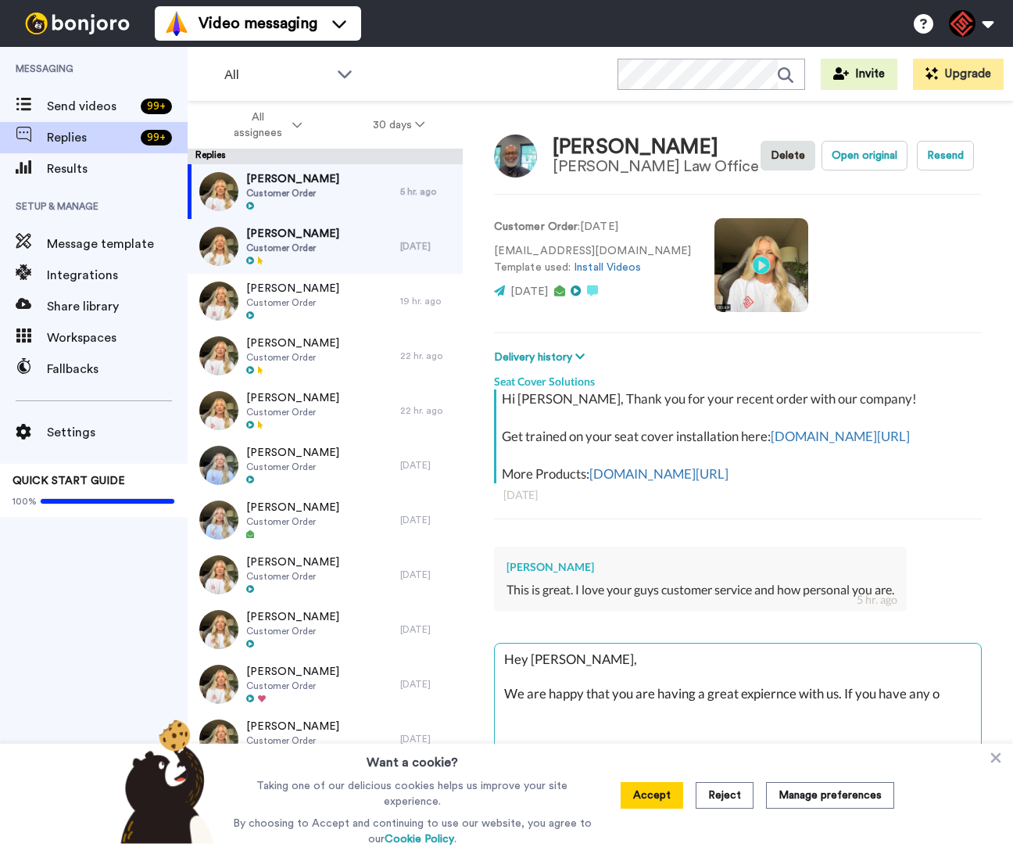
type textarea "x"
type textarea "Hey Lee, We are happy that you are having a great expiernce with us. If you hav…"
type textarea "x"
type textarea "Hey Lee, We are happy that you are having a great expiernce with us. If you hav…"
type textarea "x"
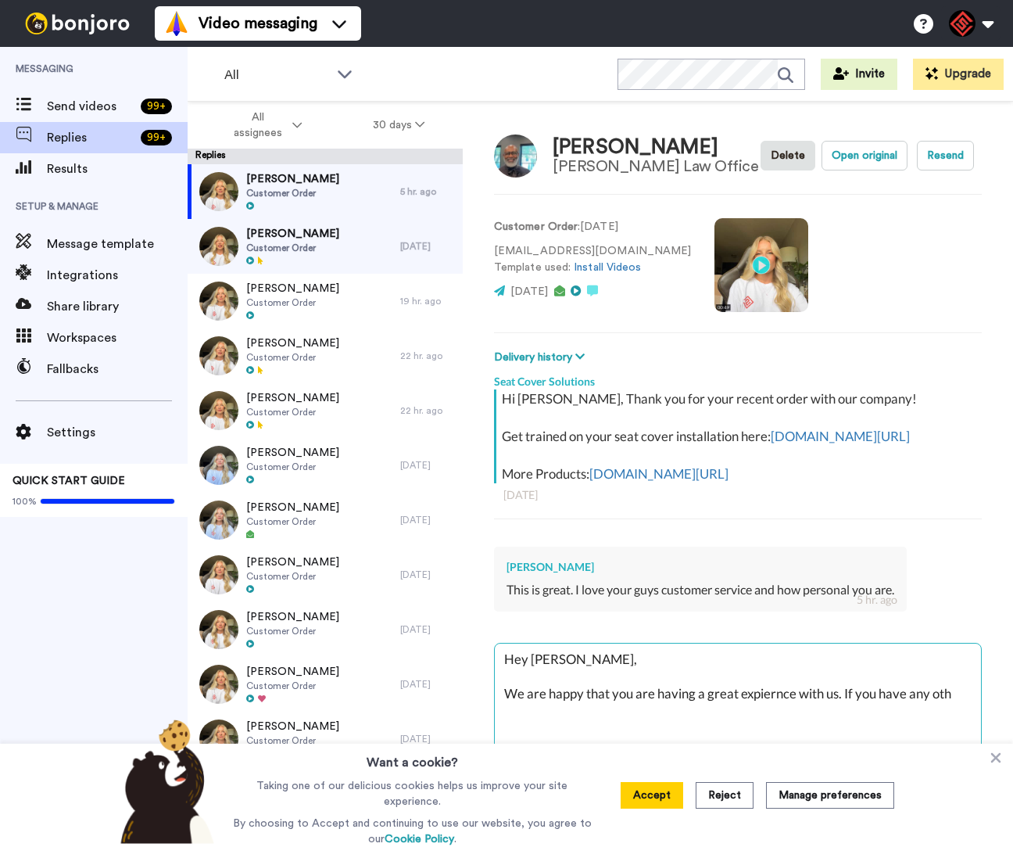
type textarea "Hey Lee, We are happy that you are having a great expiernce with us. If you hav…"
type textarea "x"
type textarea "Hey Lee, We are happy that you are having a great expiernce with us. If you hav…"
type textarea "x"
type textarea "Hey Lee, We are happy that you are having a great expiernce with us. If you hav…"
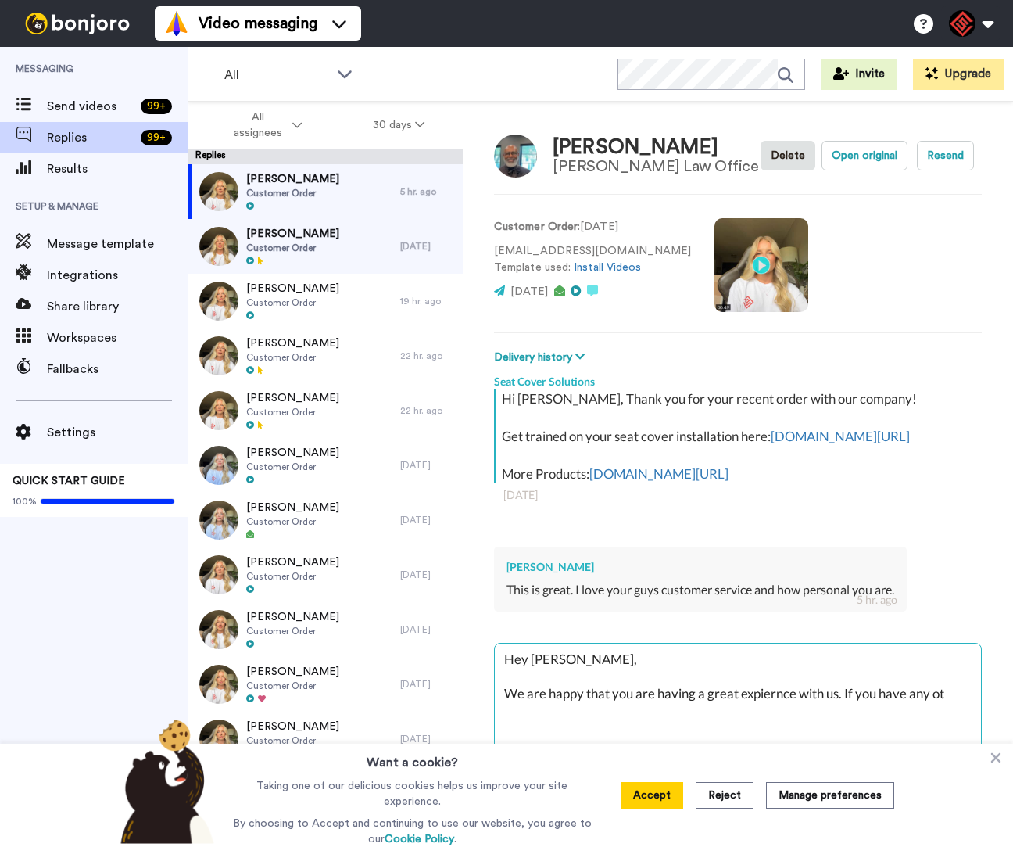
type textarea "x"
type textarea "Hey Lee, We are happy that you are having a great expiernce with us. If you hav…"
type textarea "x"
type textarea "Hey Lee, We are happy that you are having a great expiernce with us. If you hav…"
type textarea "x"
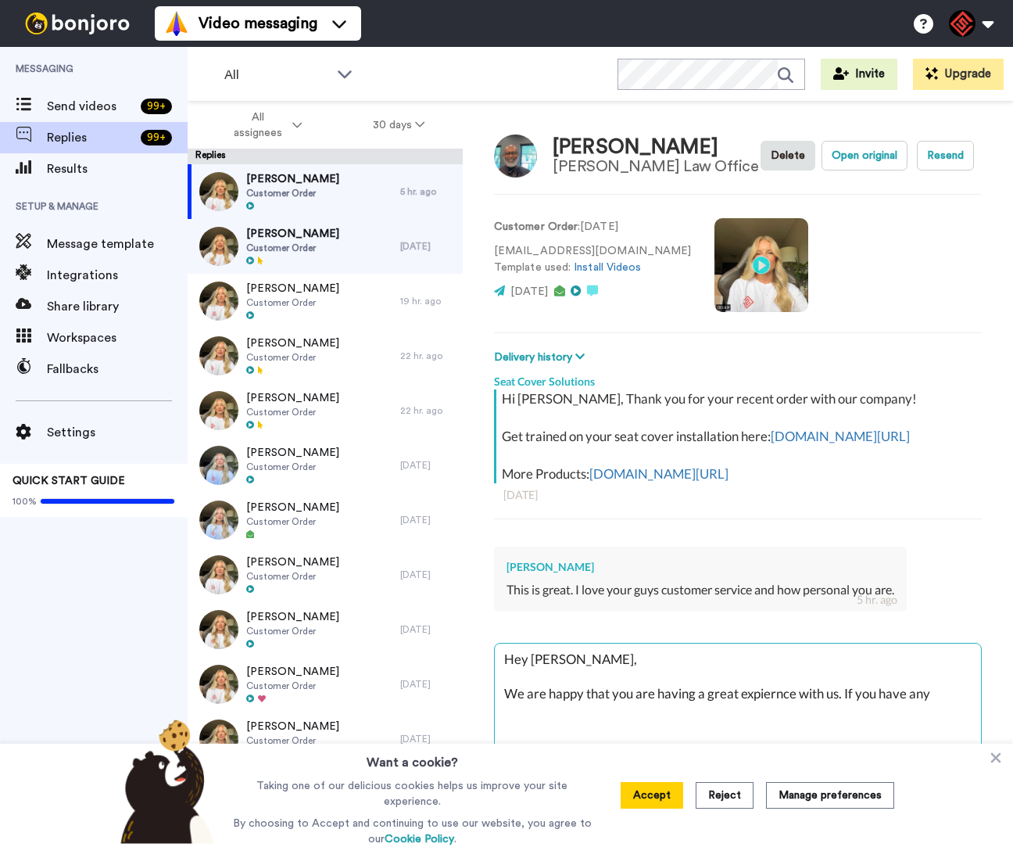
type textarea "Hey Lee, We are happy that you are having a great expiernce with us. If you hav…"
type textarea "x"
type textarea "Hey Lee, We are happy that you are having a great expiernce with us. If you hav…"
type textarea "x"
type textarea "Hey Lee, We are happy that you are having a great expiernce with us. If you hav…"
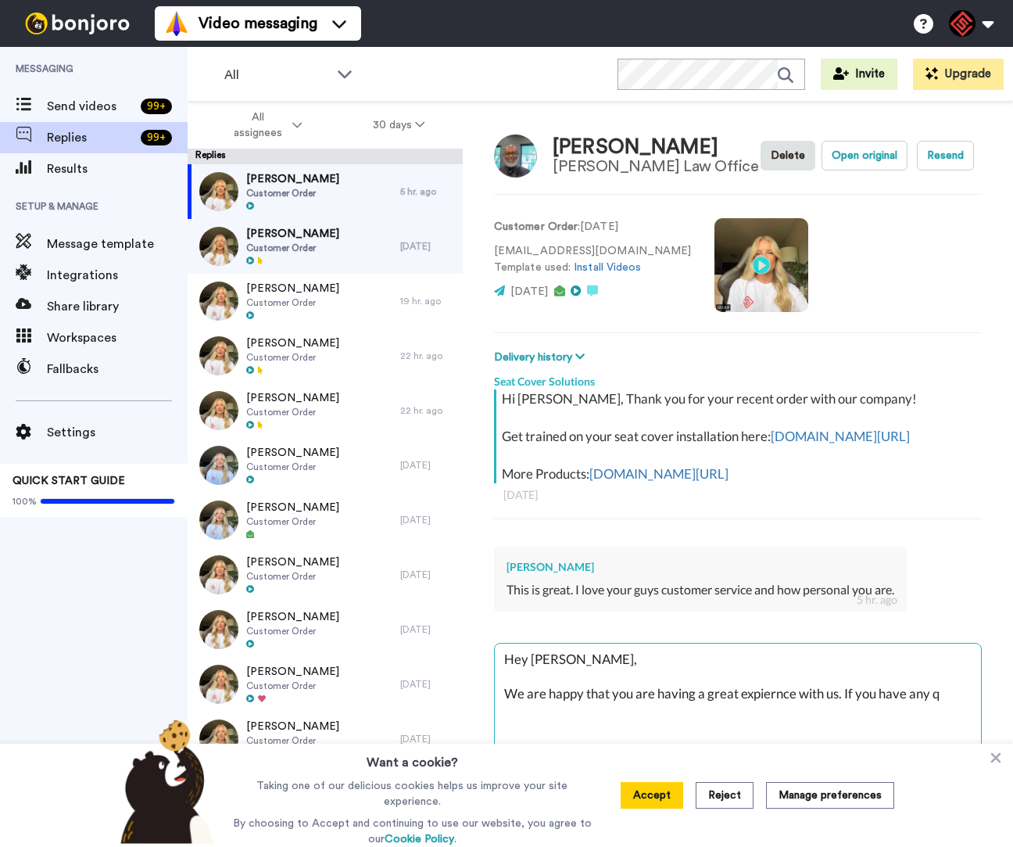
type textarea "x"
type textarea "Hey Lee, We are happy that you are having a great expiernce with us. If you hav…"
type textarea "x"
type textarea "Hey Lee, We are happy that you are having a great expiernce with us. If you hav…"
type textarea "x"
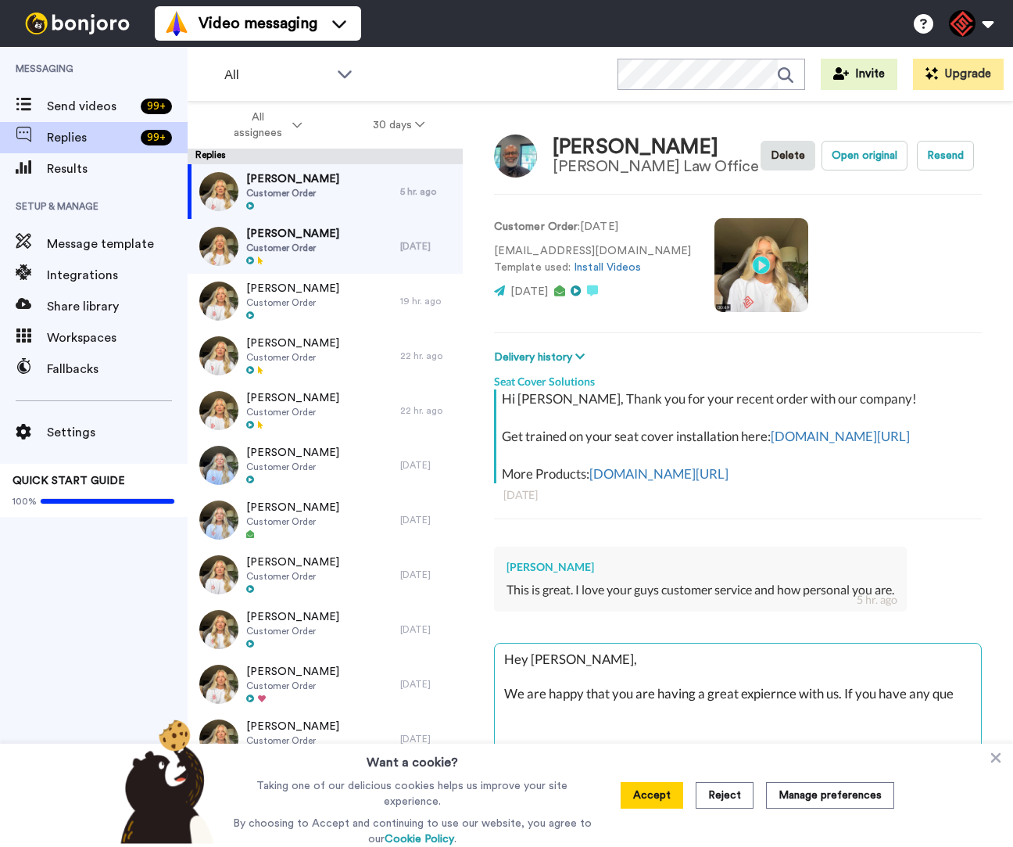
type textarea "Hey Lee, We are happy that you are having a great expiernce with us. If you hav…"
click at [995, 761] on icon at bounding box center [997, 758] width 10 height 10
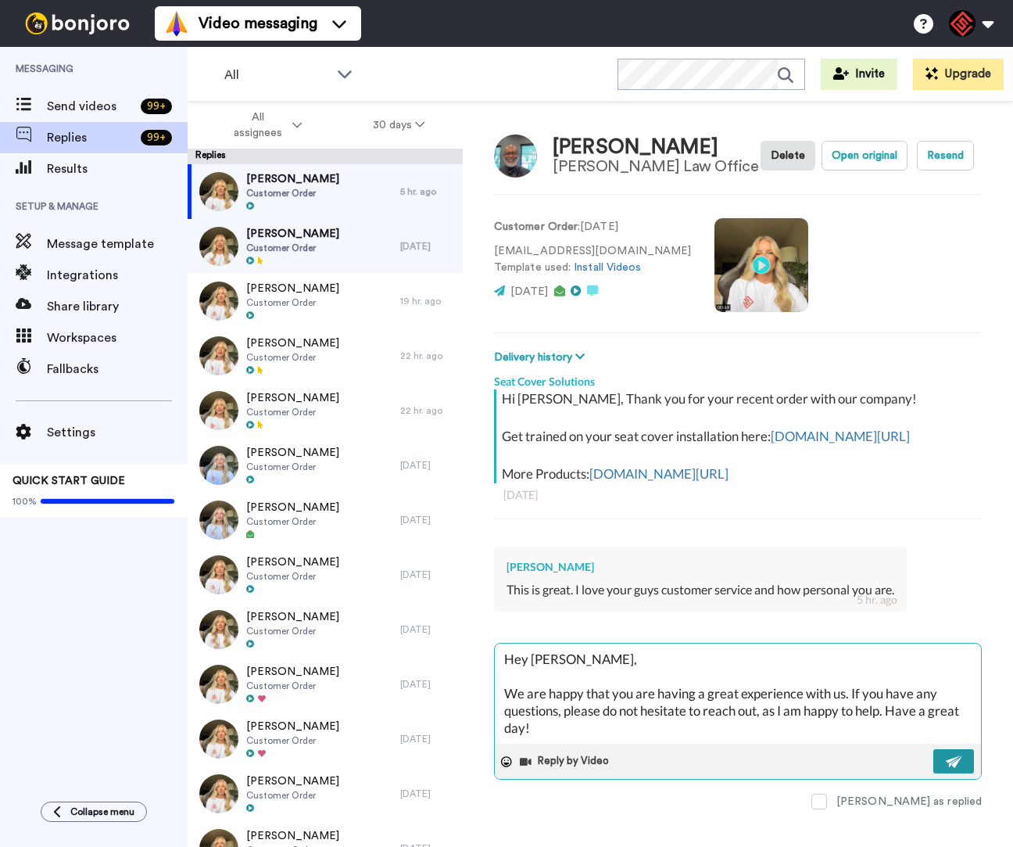
click at [945, 773] on button at bounding box center [954, 761] width 41 height 24
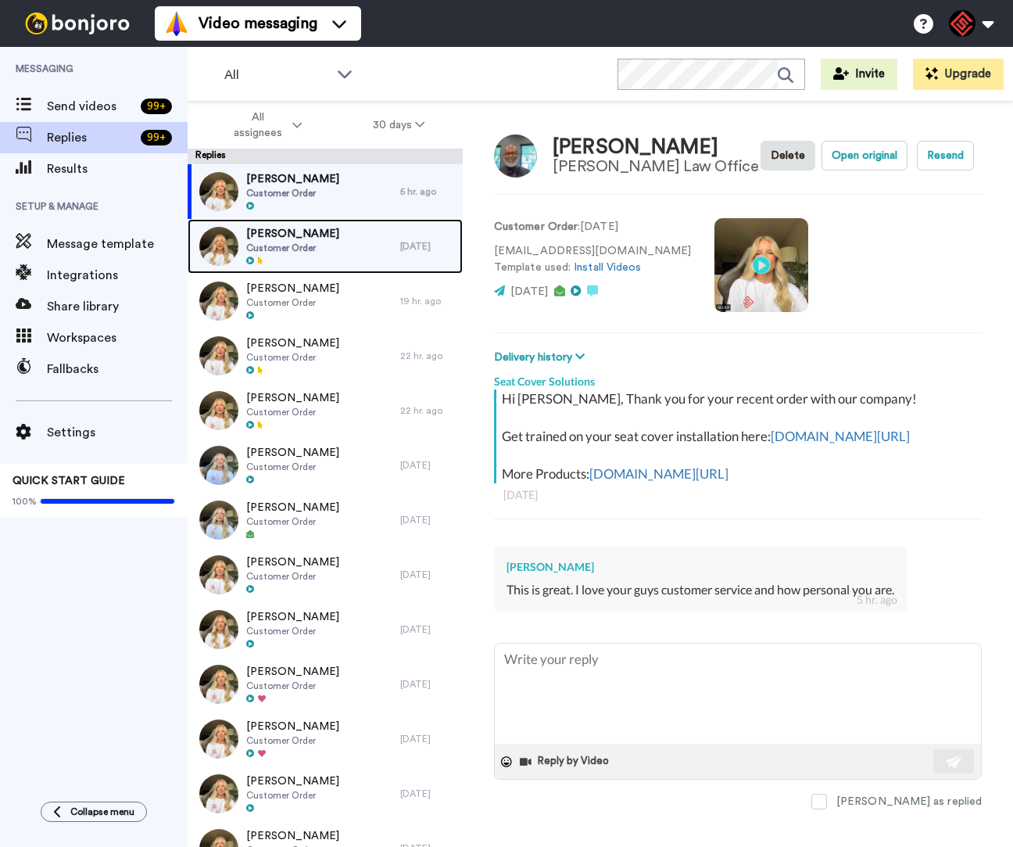
click at [326, 256] on div "Lynn Albright Customer Order" at bounding box center [294, 246] width 213 height 55
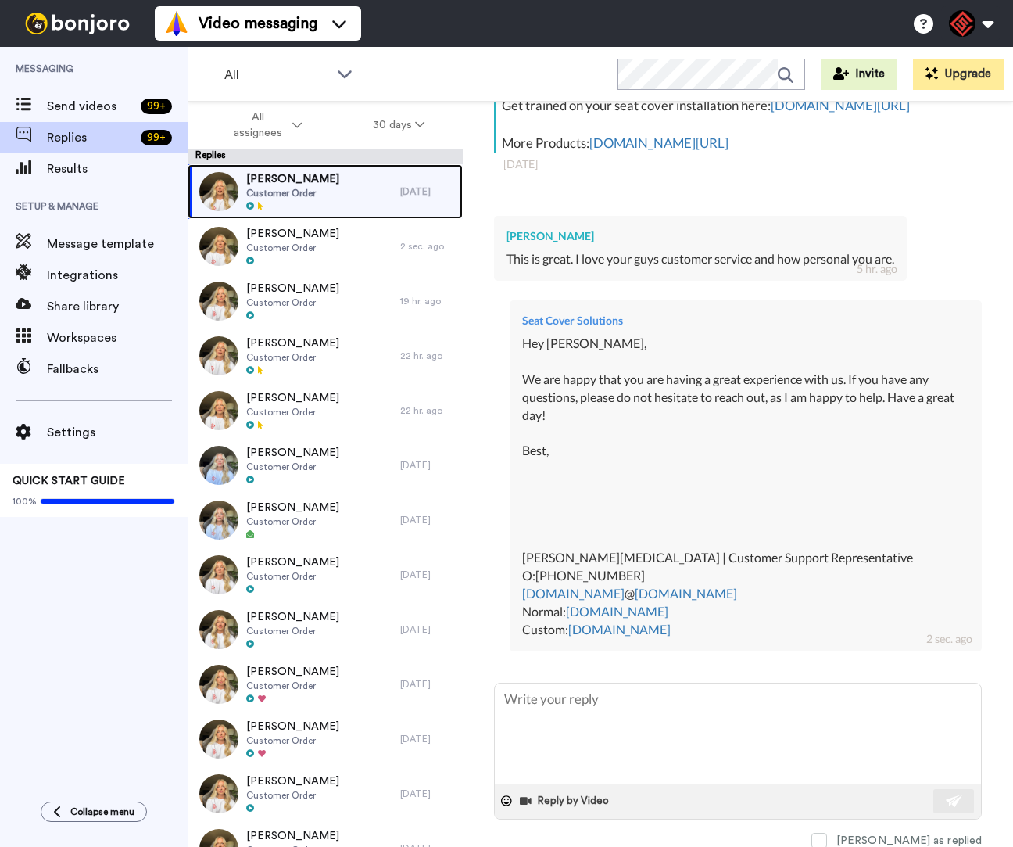
scroll to position [360, 0]
click at [344, 198] on div "Lynn Albright Customer Order" at bounding box center [294, 191] width 213 height 55
click at [371, 198] on div "Lynn Albright Customer Order" at bounding box center [294, 191] width 213 height 55
click at [377, 190] on div "Lynn Albright Customer Order" at bounding box center [294, 191] width 213 height 55
click at [373, 190] on div "Lynn Albright Customer Order" at bounding box center [294, 191] width 213 height 55
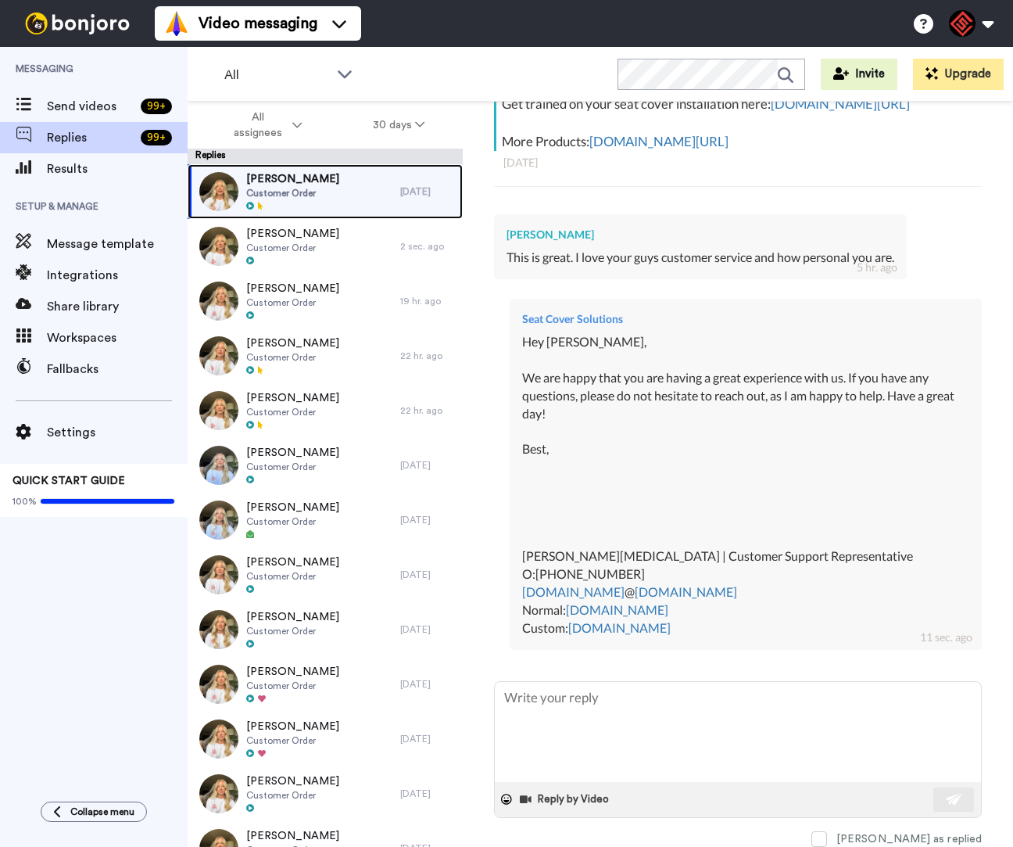
click at [296, 192] on span "Customer Order" at bounding box center [292, 193] width 93 height 13
click at [307, 193] on span "Customer Order" at bounding box center [292, 193] width 93 height 13
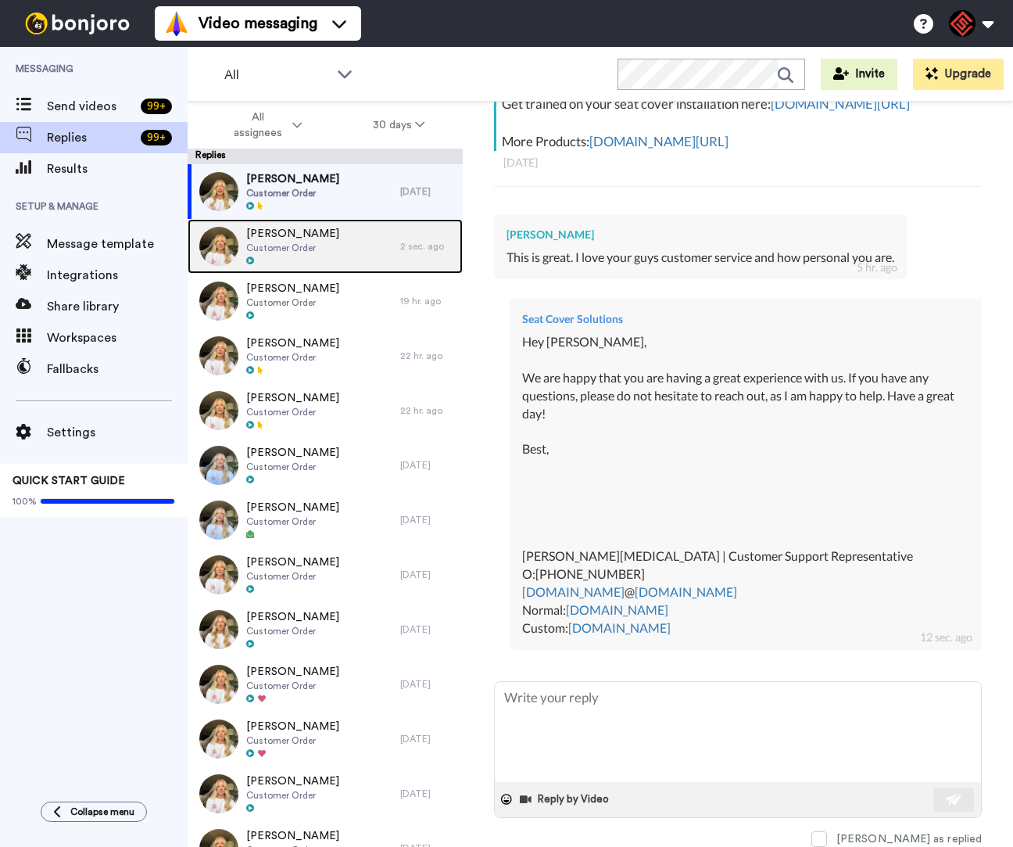
click at [341, 233] on div "LEE TURNER Customer Order" at bounding box center [294, 246] width 213 height 55
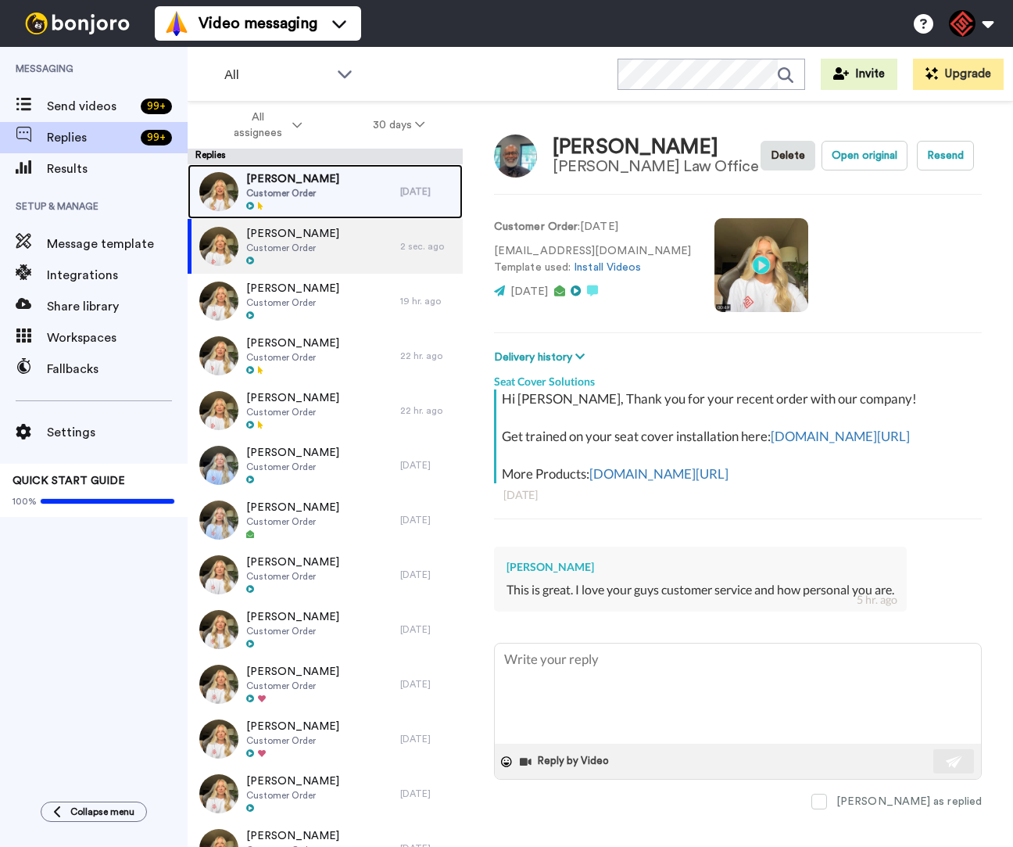
click at [357, 194] on div "Lynn Albright Customer Order" at bounding box center [294, 191] width 213 height 55
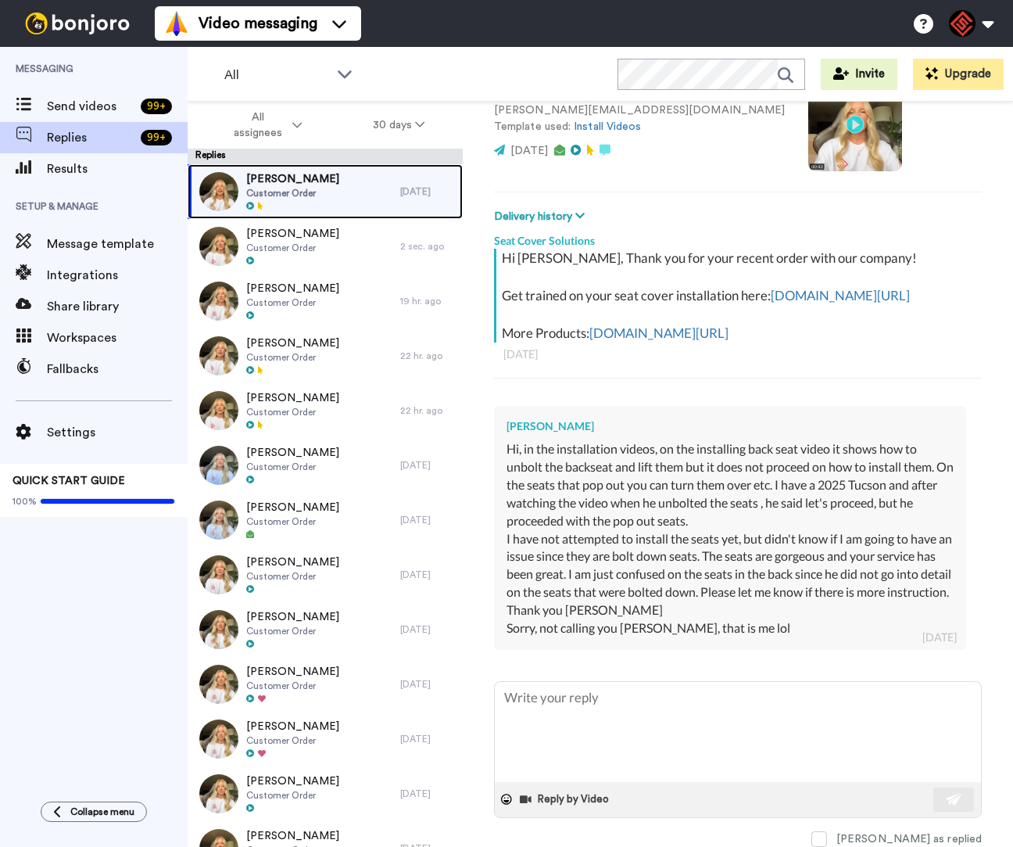
scroll to position [169, 0]
